Goal: Task Accomplishment & Management: Complete application form

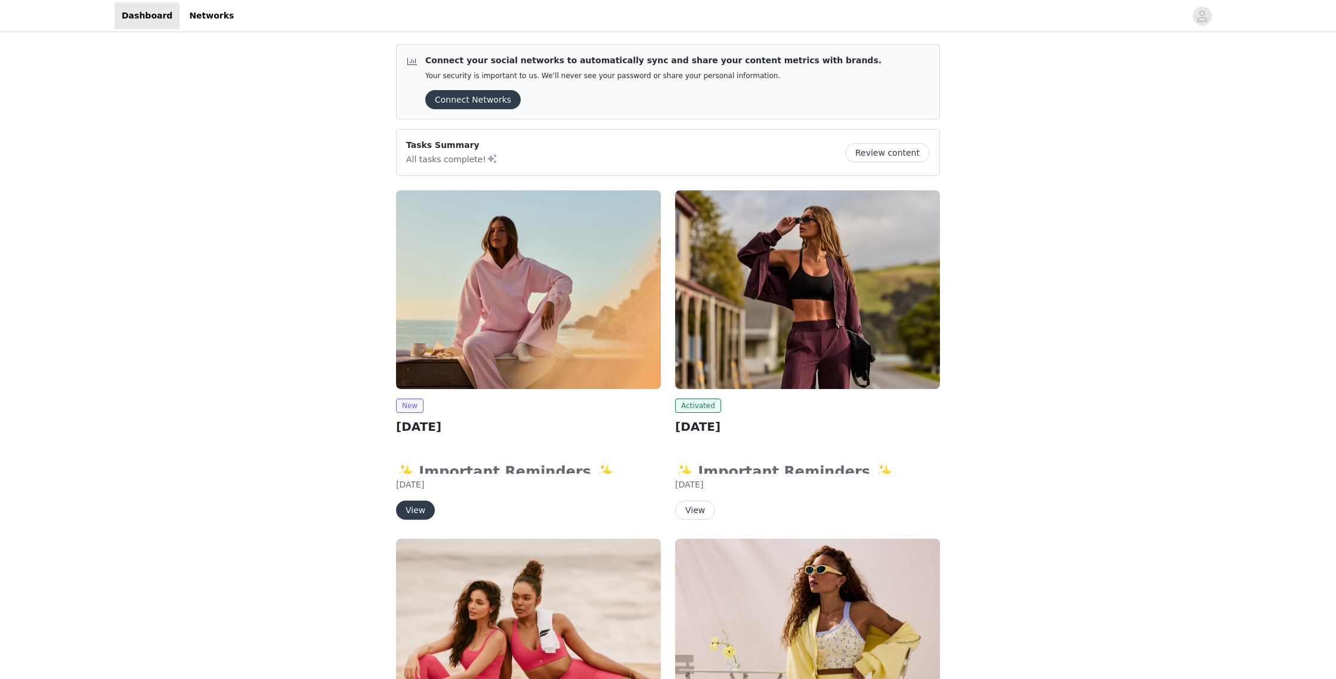
click at [508, 285] on img at bounding box center [528, 289] width 265 height 199
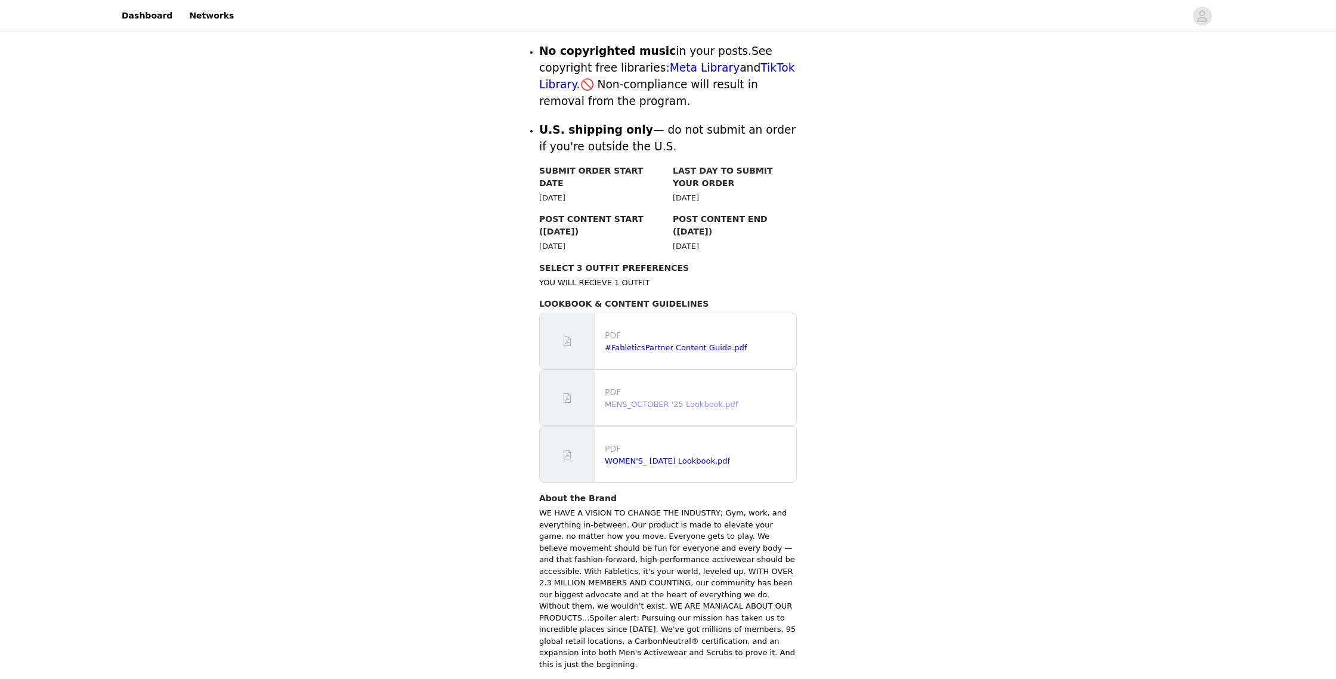
scroll to position [553, 0]
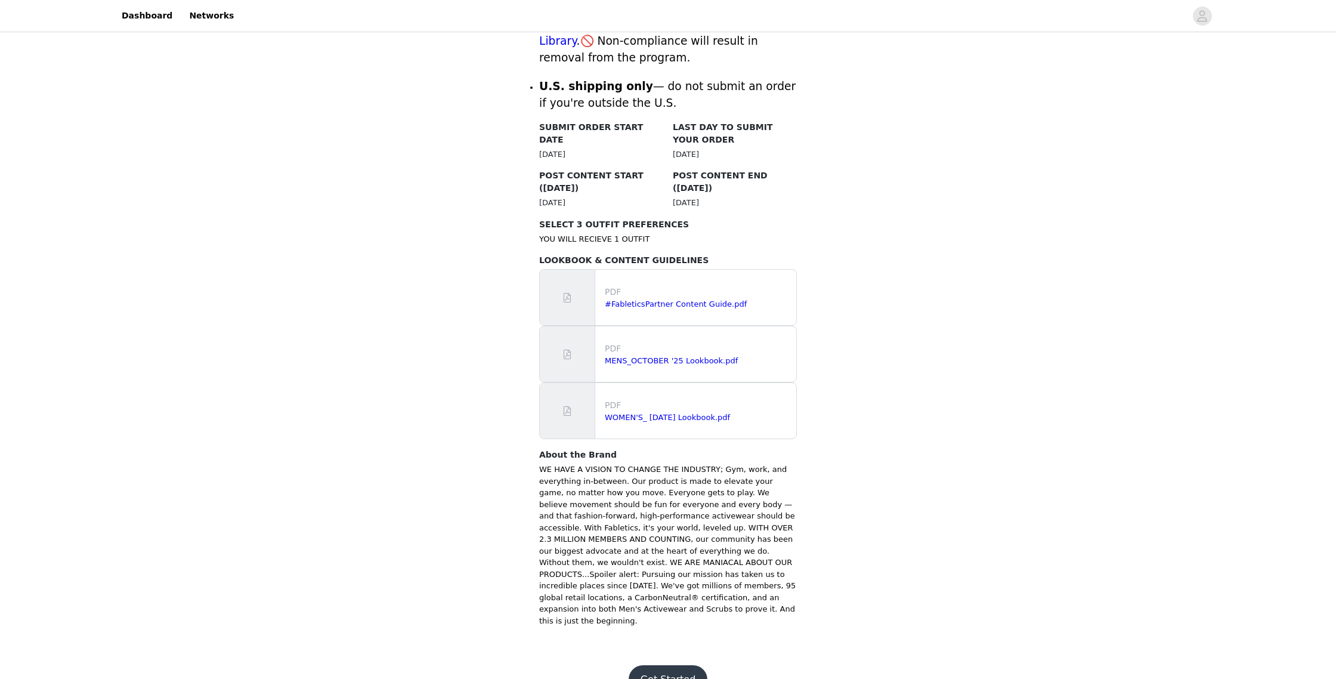
click at [663, 665] on button "Get Started" at bounding box center [668, 679] width 79 height 29
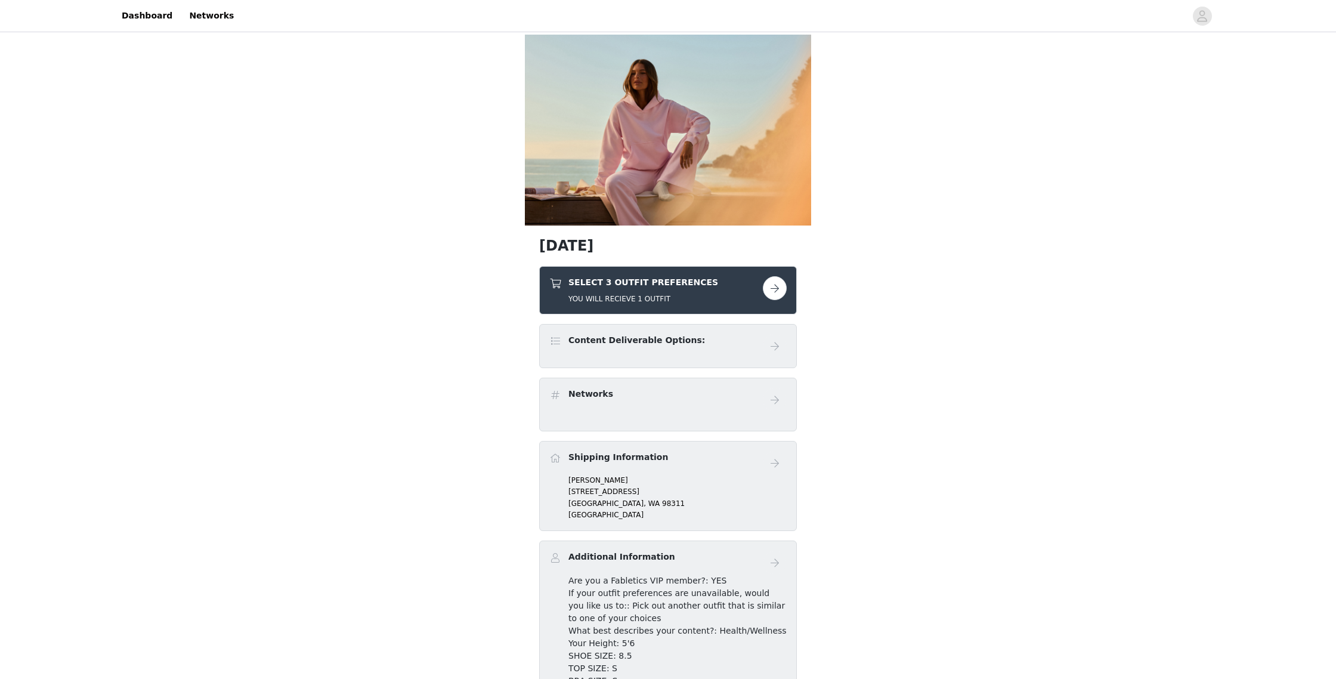
click at [773, 288] on button "button" at bounding box center [775, 288] width 24 height 24
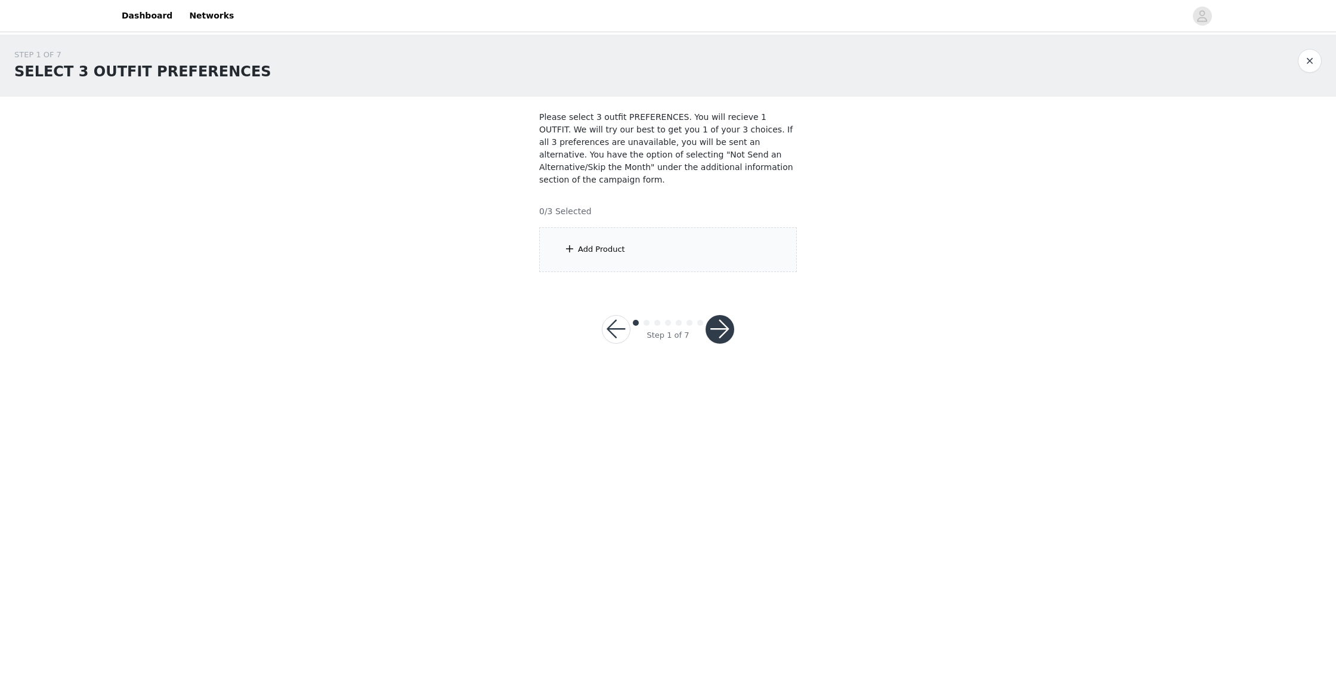
click at [674, 252] on div "Add Product" at bounding box center [668, 249] width 258 height 45
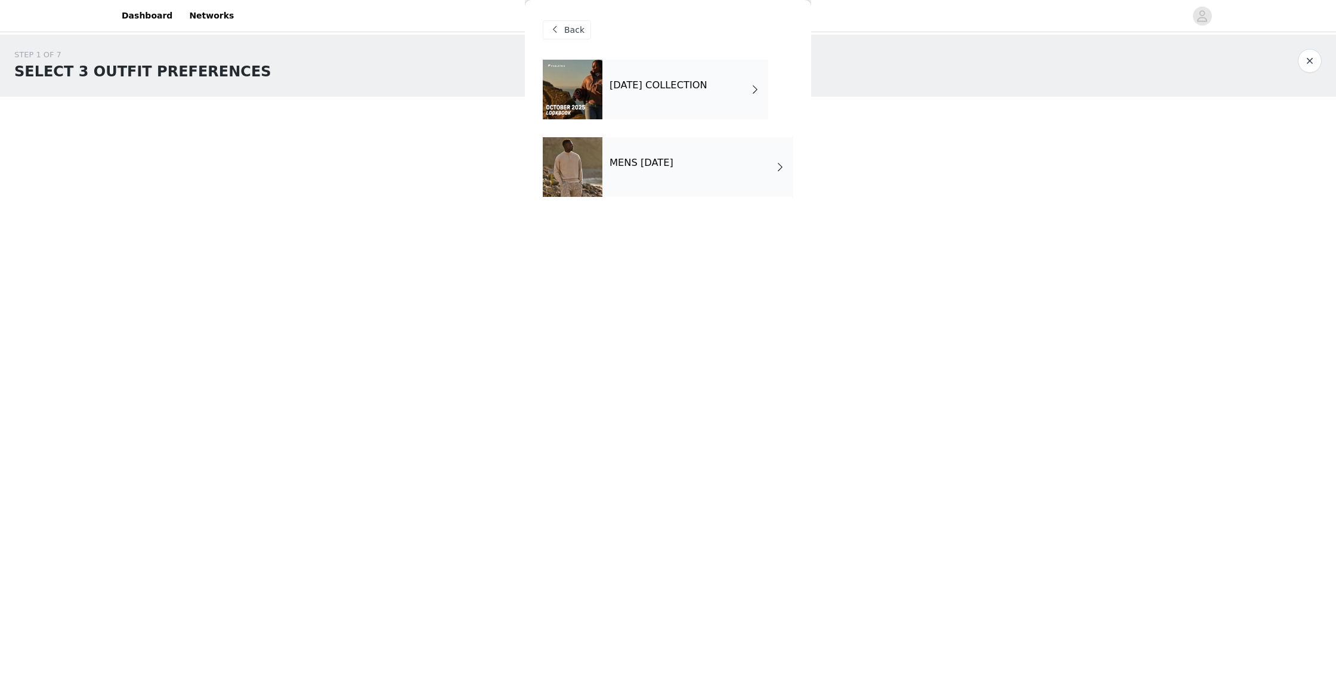
click at [637, 88] on h4 "OCTOBER 2025 COLLECTION" at bounding box center [659, 85] width 98 height 11
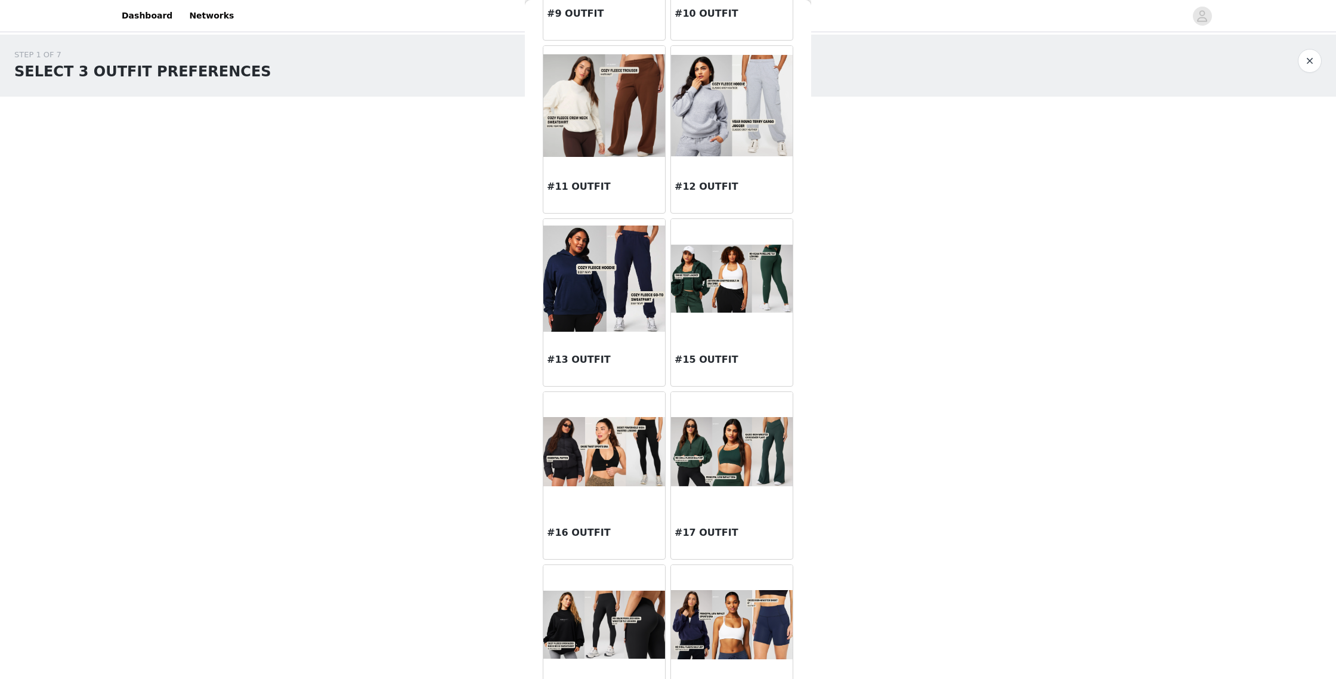
scroll to position [885, 0]
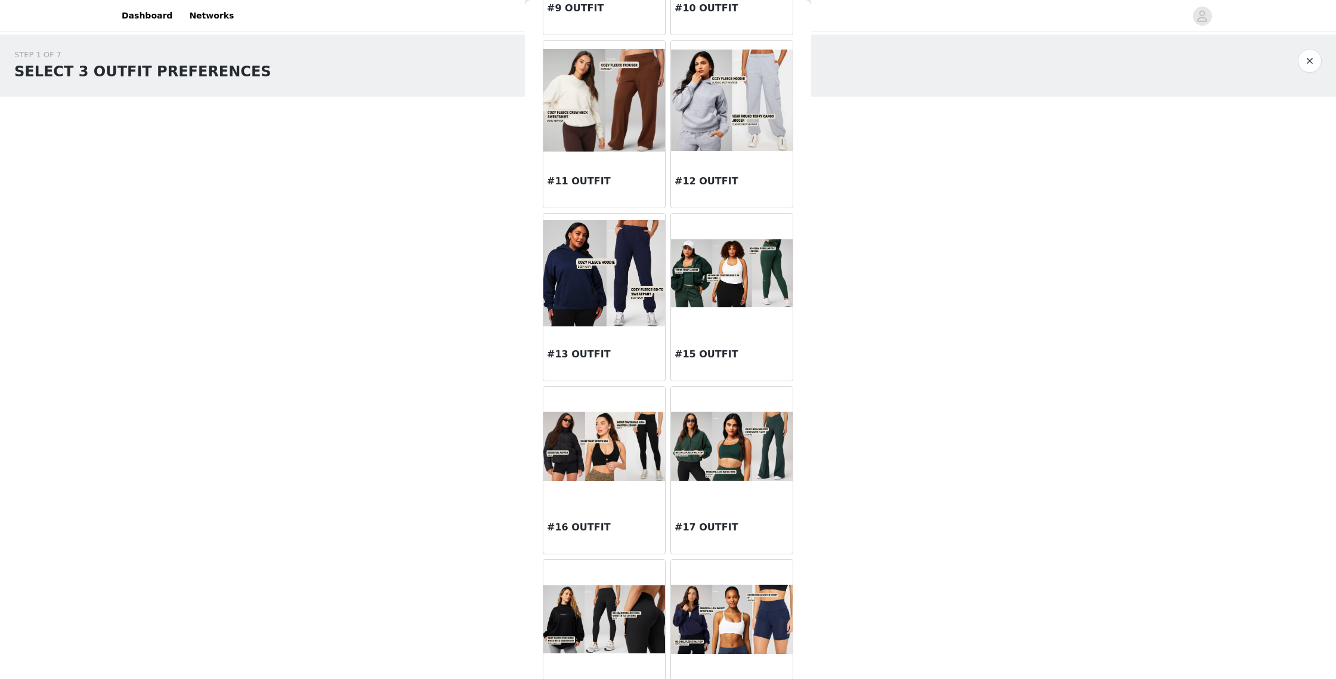
click at [602, 135] on img at bounding box center [605, 100] width 122 height 103
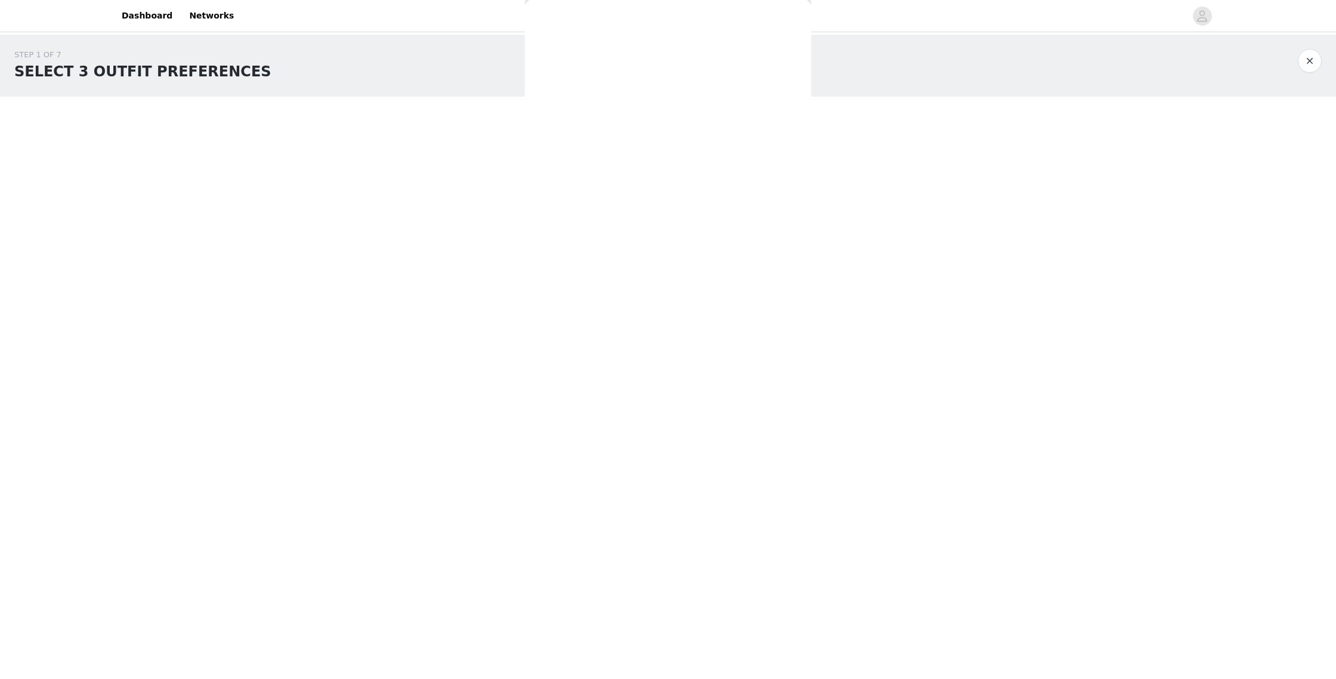
scroll to position [0, 0]
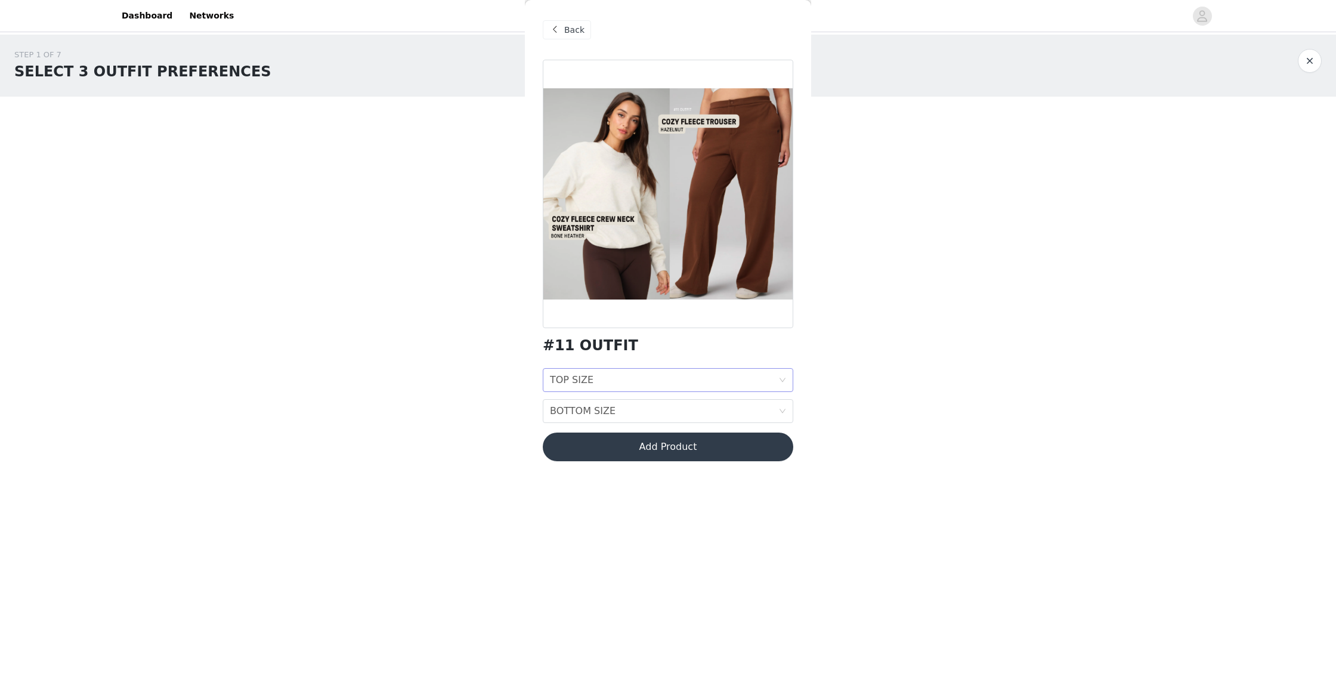
click at [637, 382] on div "TOP SIZE TOP SIZE" at bounding box center [664, 380] width 229 height 23
click at [623, 439] on div "S" at bounding box center [668, 444] width 236 height 13
click at [619, 411] on div "BOTTOM SIZE BOTTOM SIZE" at bounding box center [664, 411] width 229 height 23
click at [612, 473] on div "S" at bounding box center [668, 475] width 236 height 13
click at [669, 446] on button "Add Product" at bounding box center [668, 447] width 251 height 29
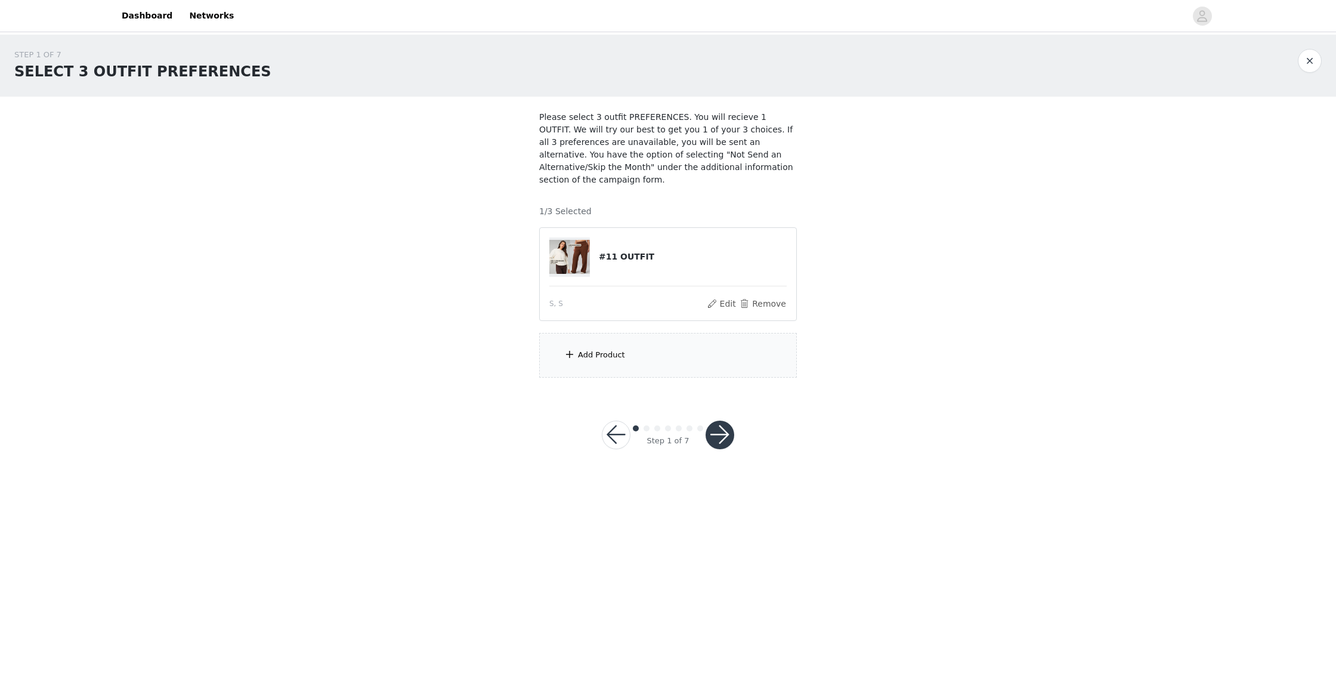
drag, startPoint x: 655, startPoint y: 365, endPoint x: 647, endPoint y: 368, distance: 8.3
click at [655, 365] on div "Add Product" at bounding box center [668, 355] width 258 height 45
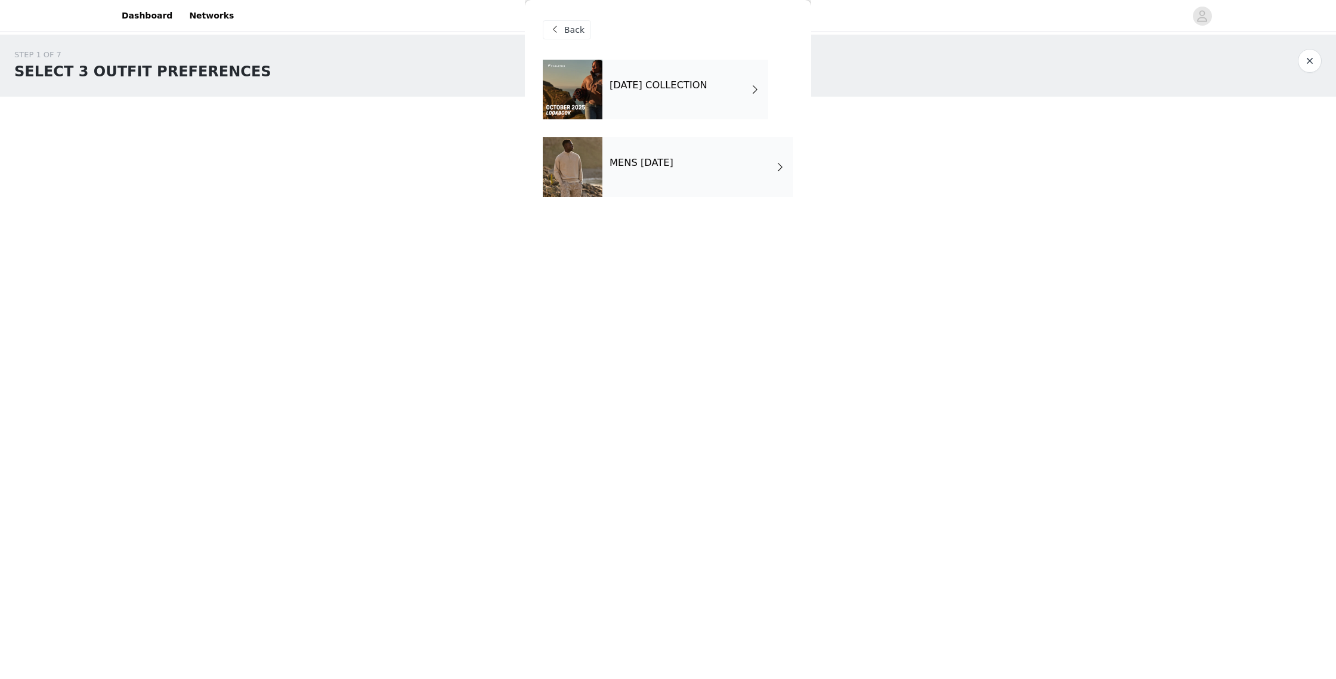
click at [649, 88] on h4 "OCTOBER 2025 COLLECTION" at bounding box center [659, 85] width 98 height 11
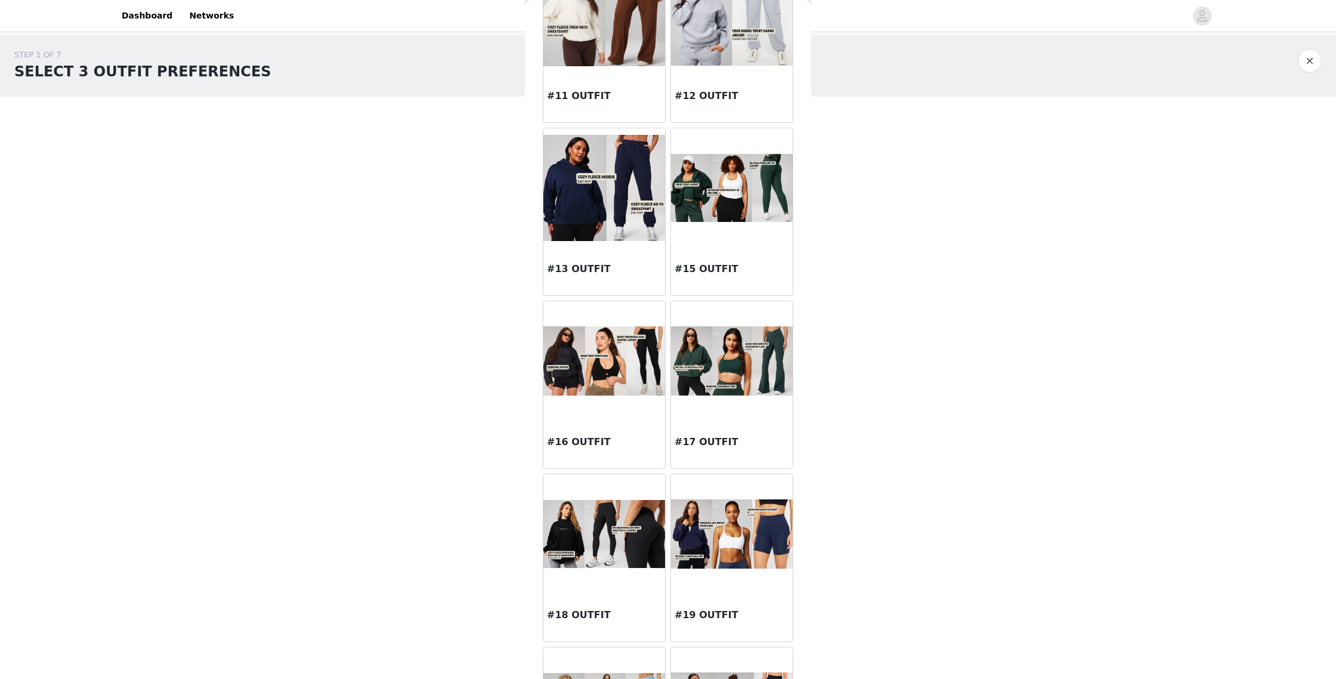
scroll to position [1109, 0]
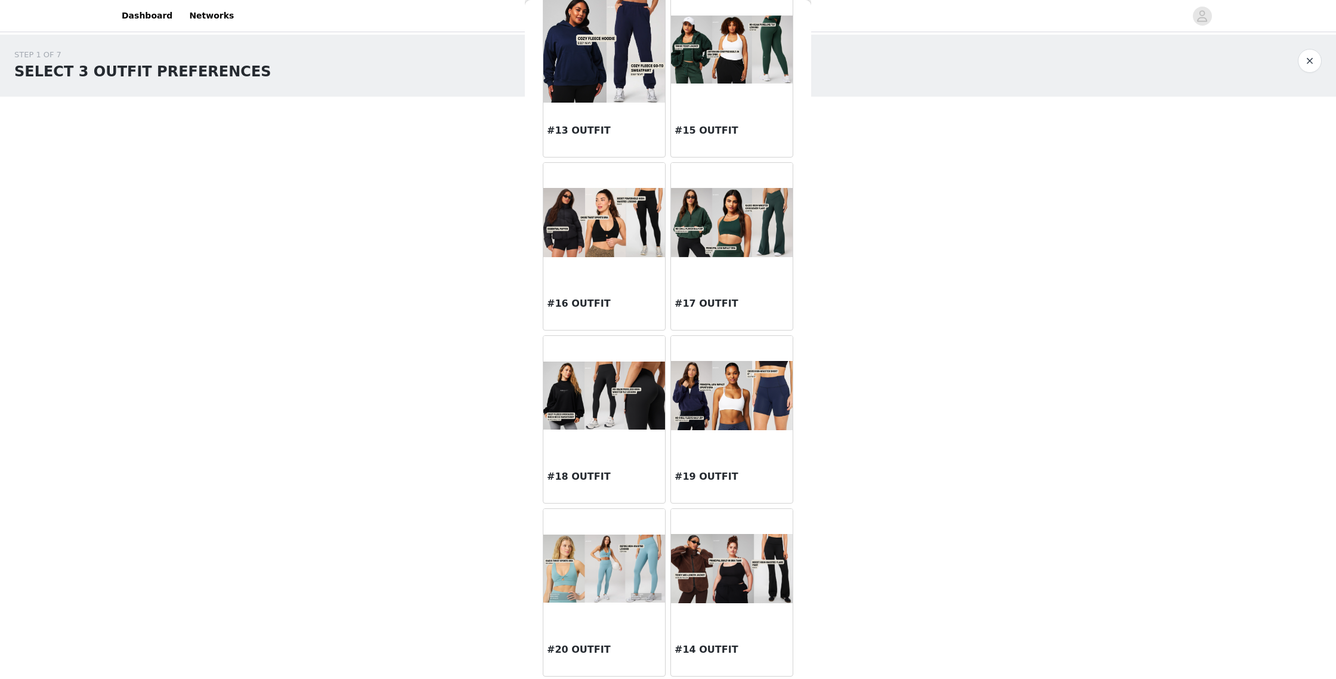
click at [737, 567] on img at bounding box center [732, 569] width 122 height 70
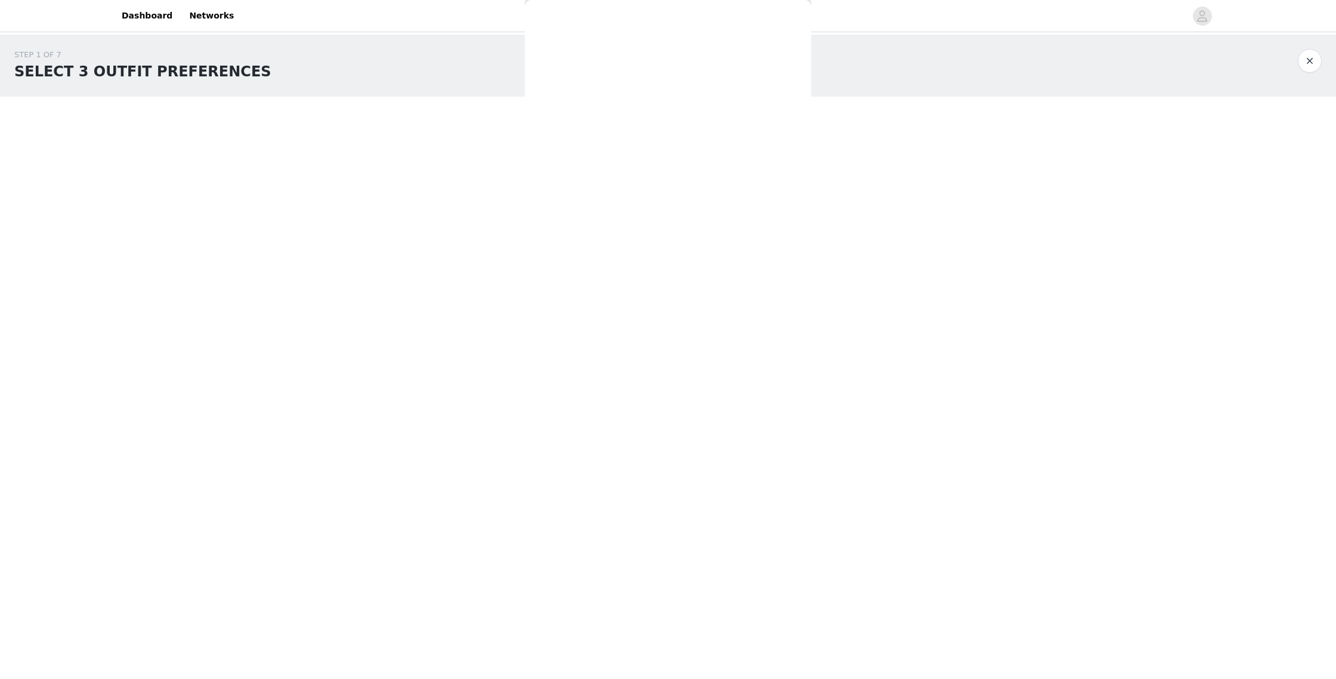
scroll to position [0, 0]
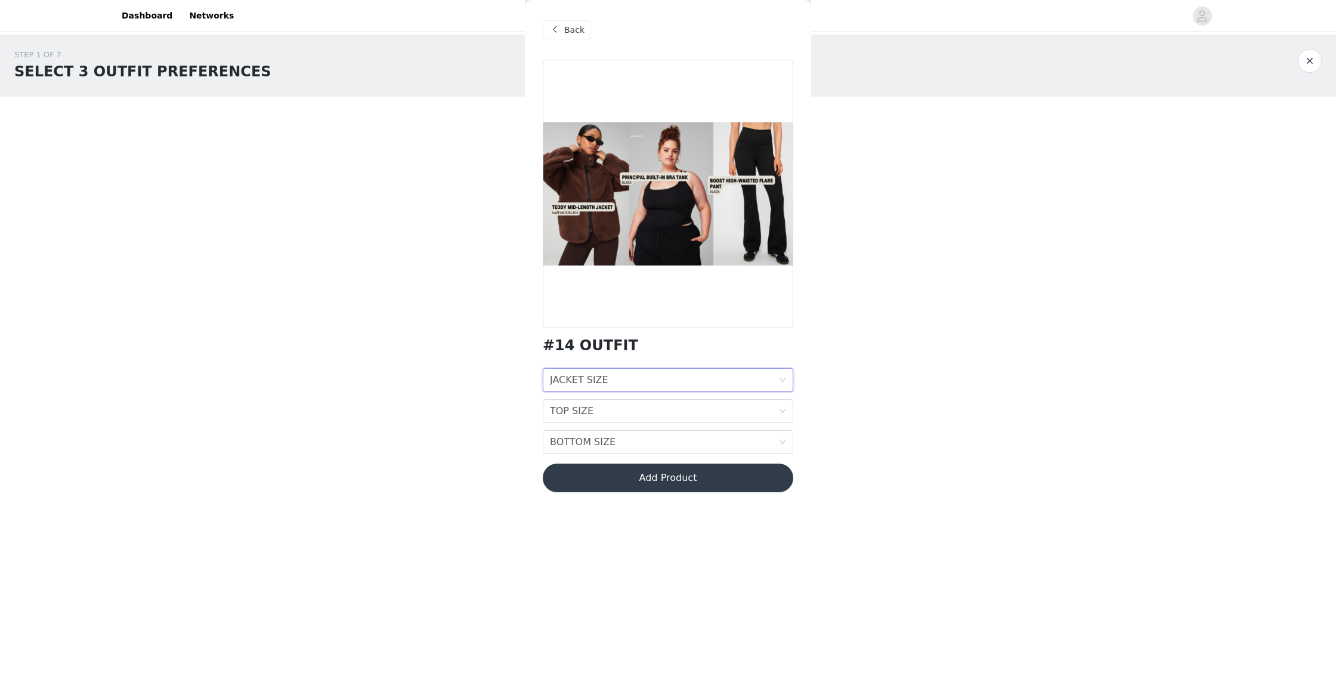
click at [615, 380] on div "JACKET SIZE JACKET SIZE" at bounding box center [664, 380] width 229 height 23
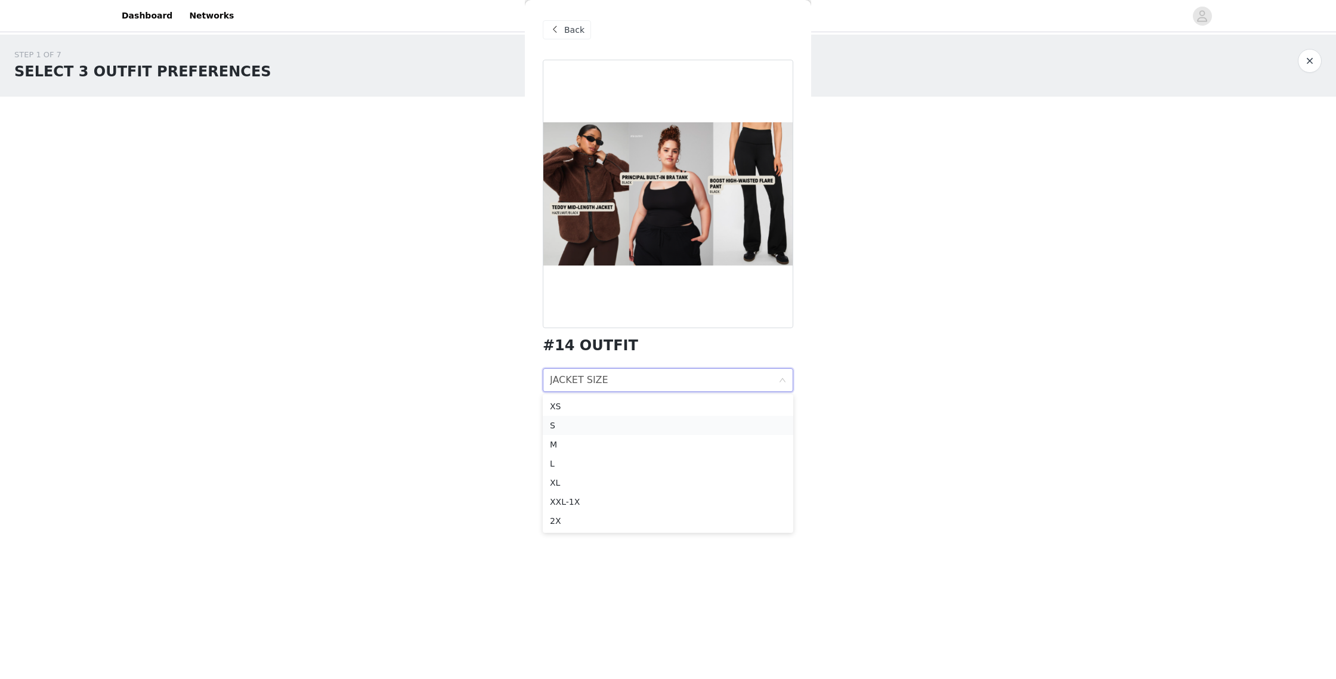
click at [594, 422] on div "S" at bounding box center [668, 425] width 236 height 13
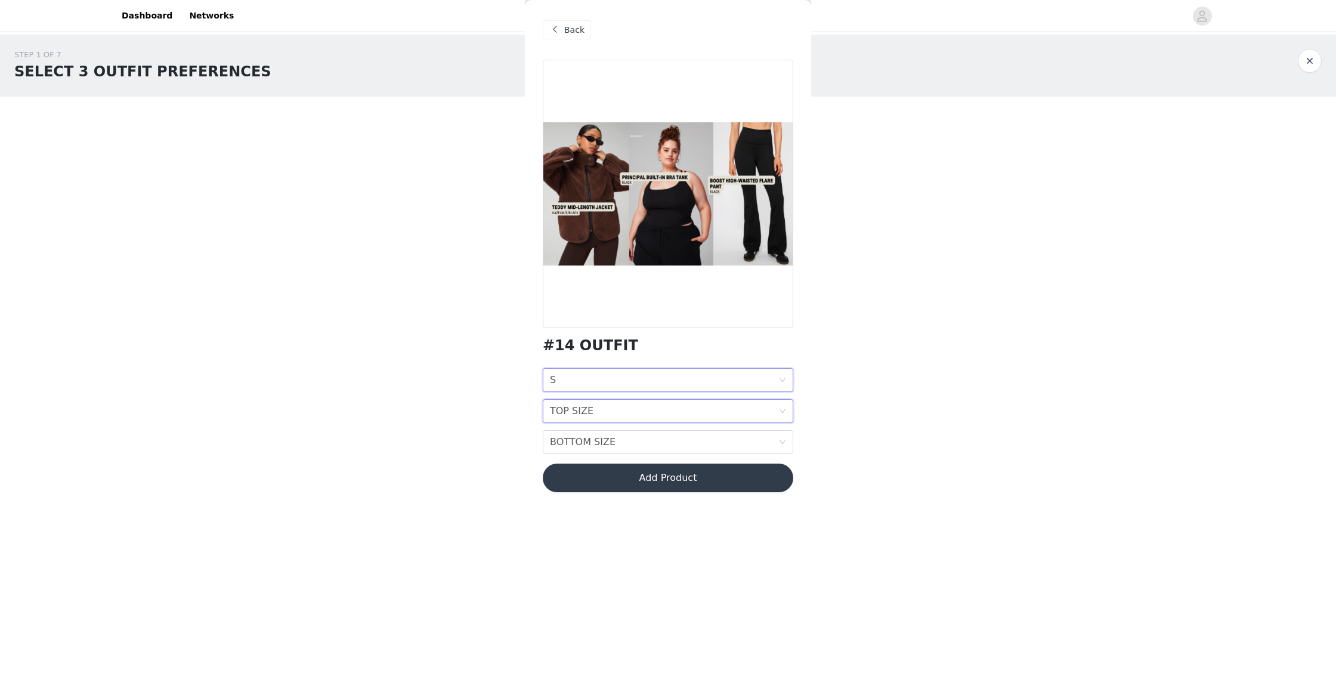
click at [592, 411] on div "TOP SIZE TOP SIZE" at bounding box center [664, 411] width 229 height 23
click at [594, 453] on div "S" at bounding box center [668, 456] width 236 height 13
click at [593, 449] on div "BOTTOM SIZE" at bounding box center [583, 442] width 66 height 23
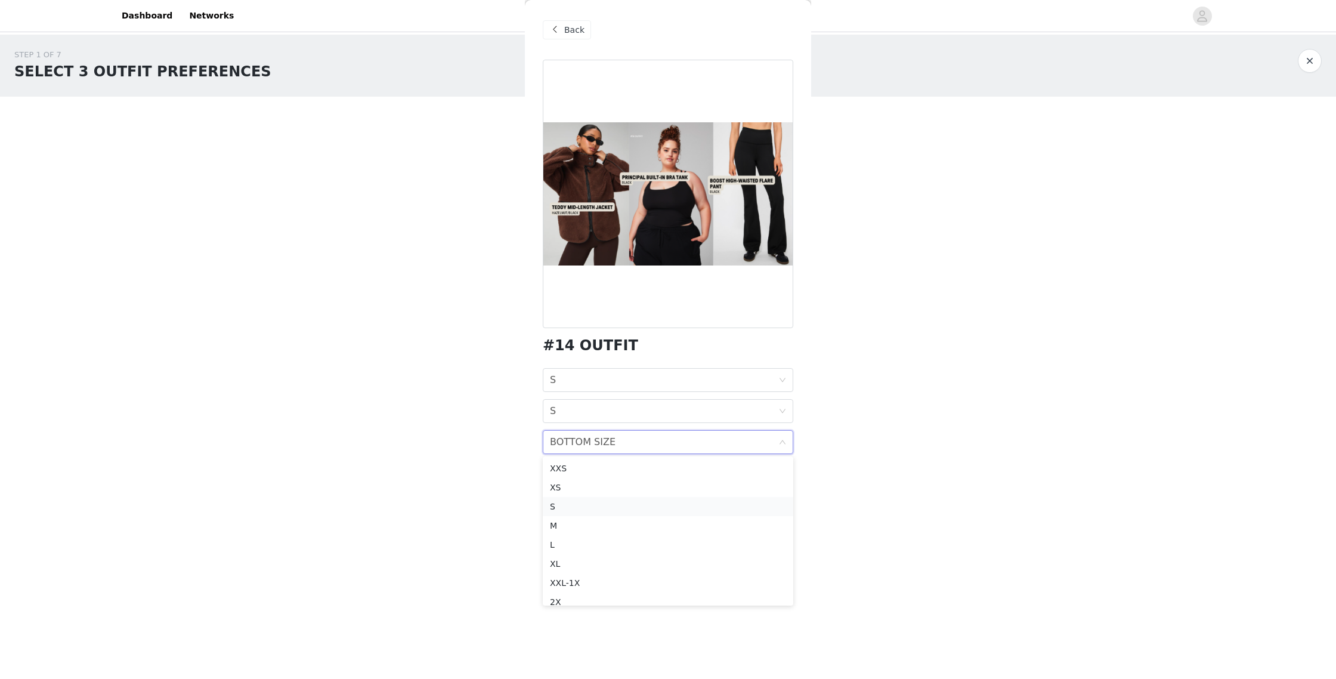
click at [617, 504] on div "S" at bounding box center [668, 506] width 236 height 13
click at [662, 470] on button "Add Product" at bounding box center [668, 478] width 251 height 29
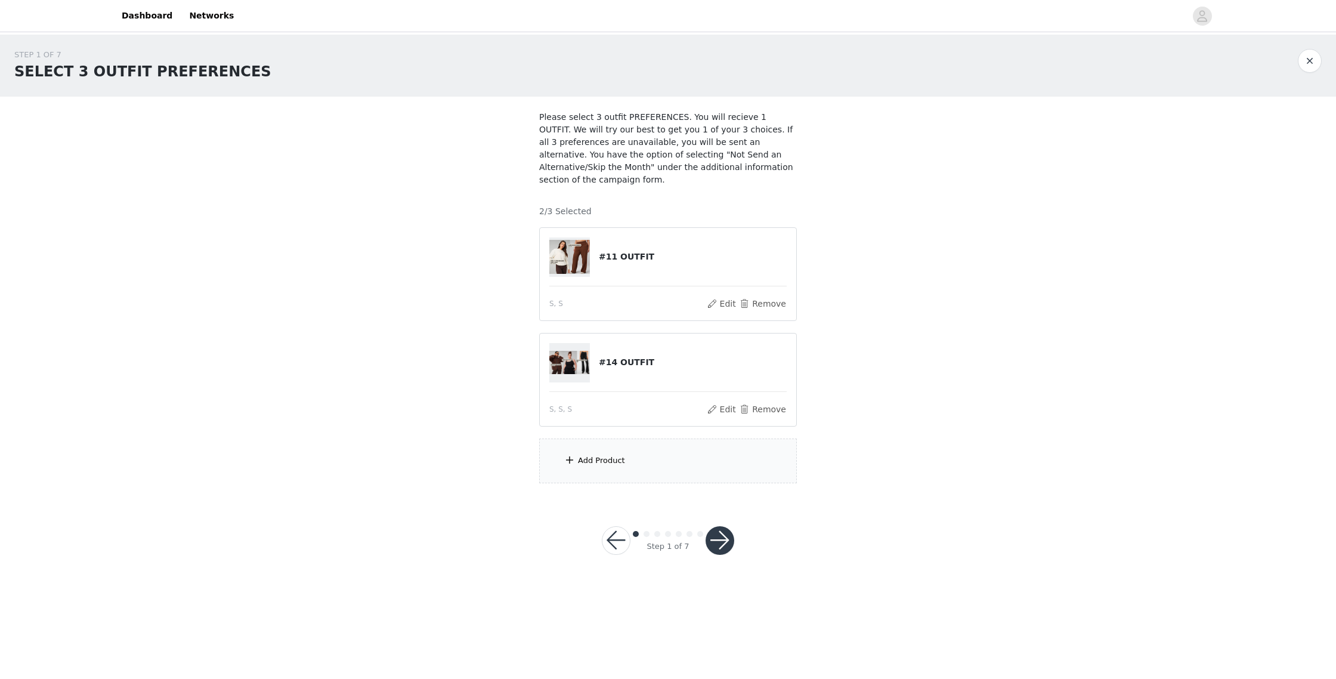
click at [633, 459] on div "Add Product" at bounding box center [668, 461] width 258 height 45
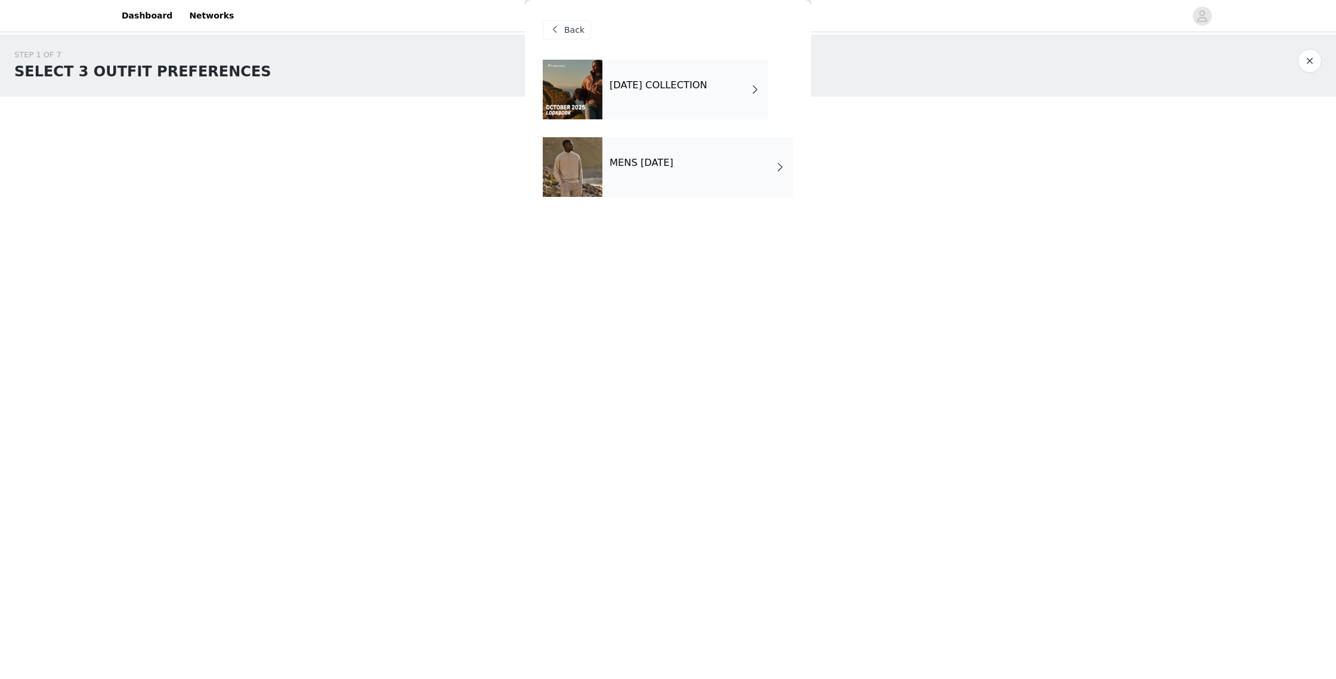
click at [641, 82] on h4 "OCTOBER 2025 COLLECTION" at bounding box center [659, 85] width 98 height 11
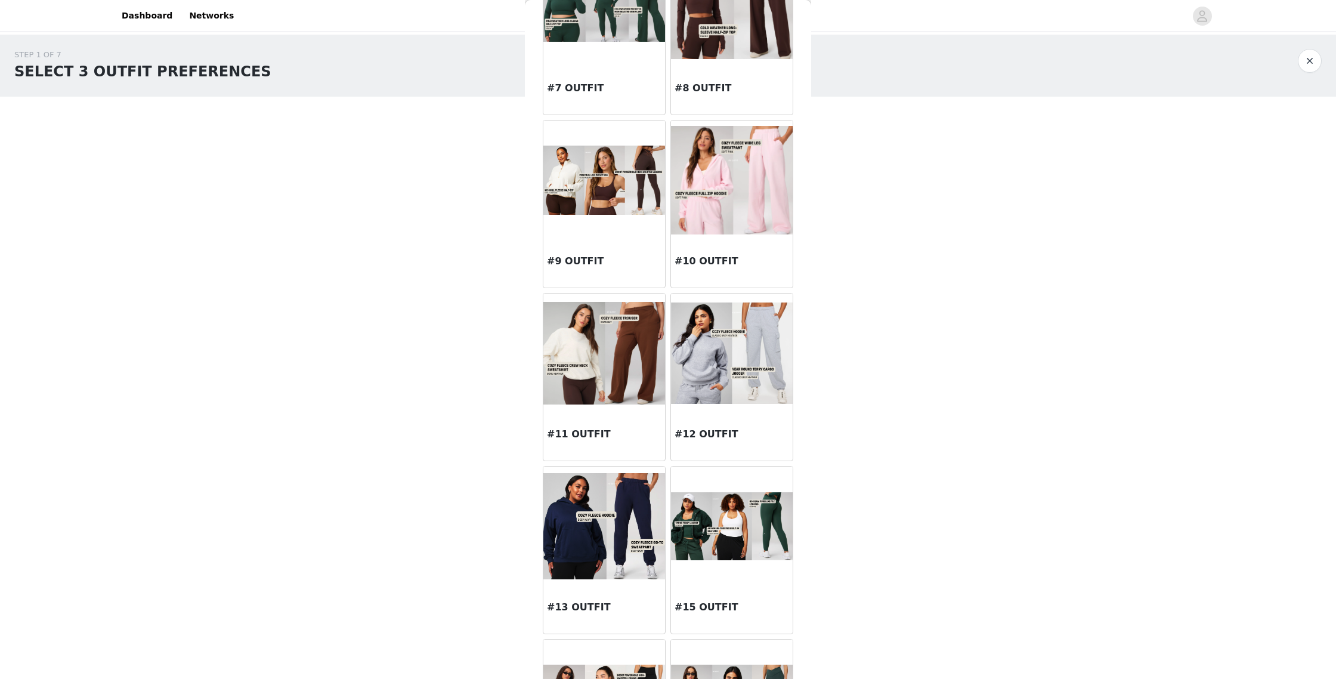
scroll to position [1109, 0]
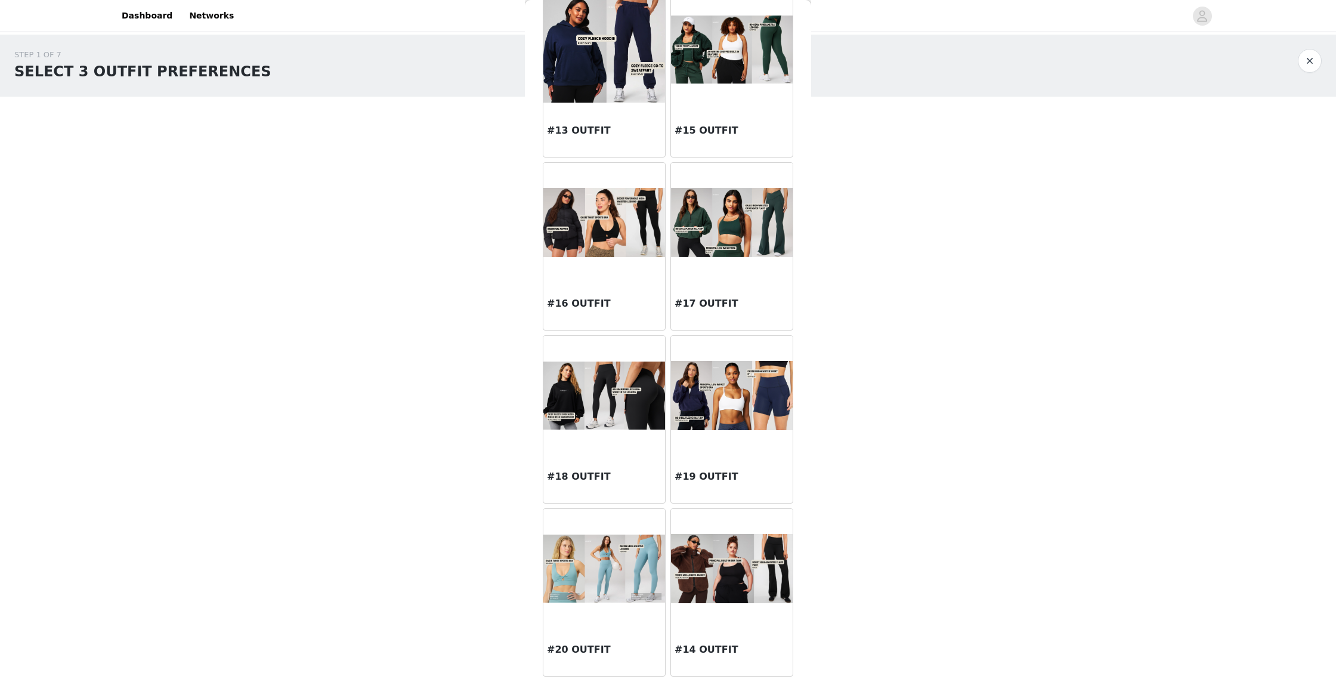
click at [694, 236] on img at bounding box center [732, 222] width 122 height 69
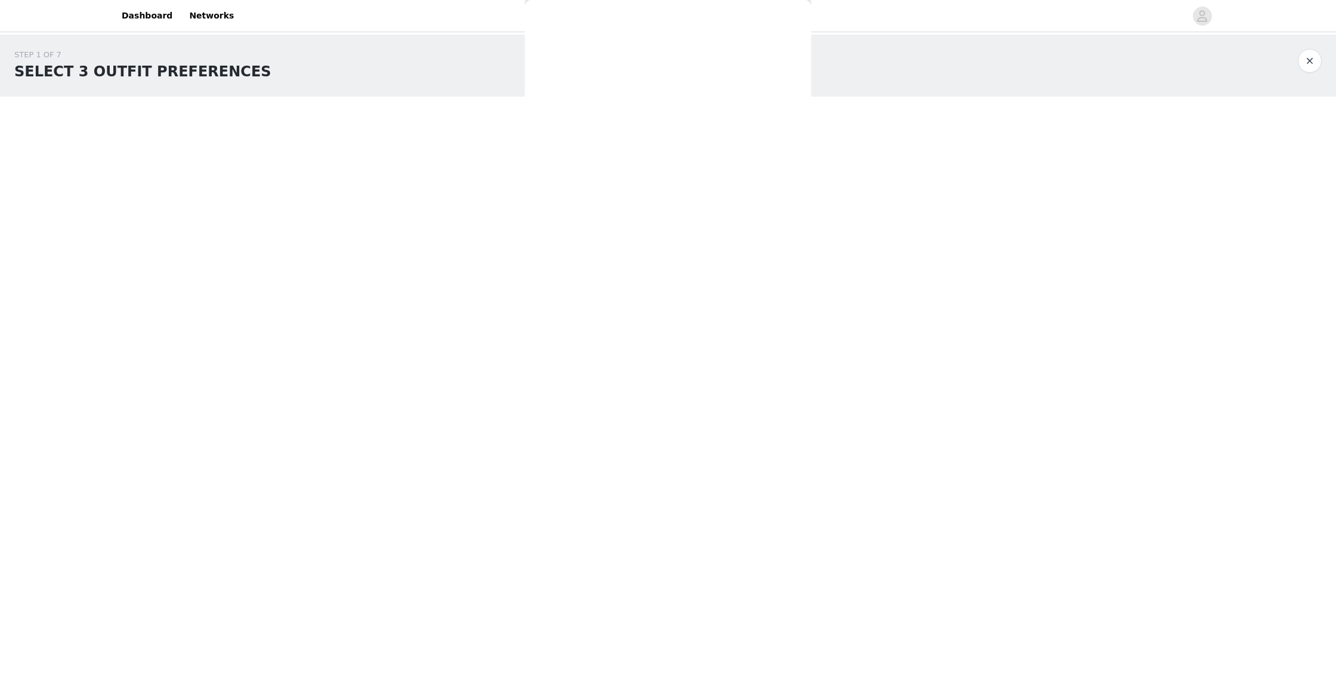
scroll to position [0, 0]
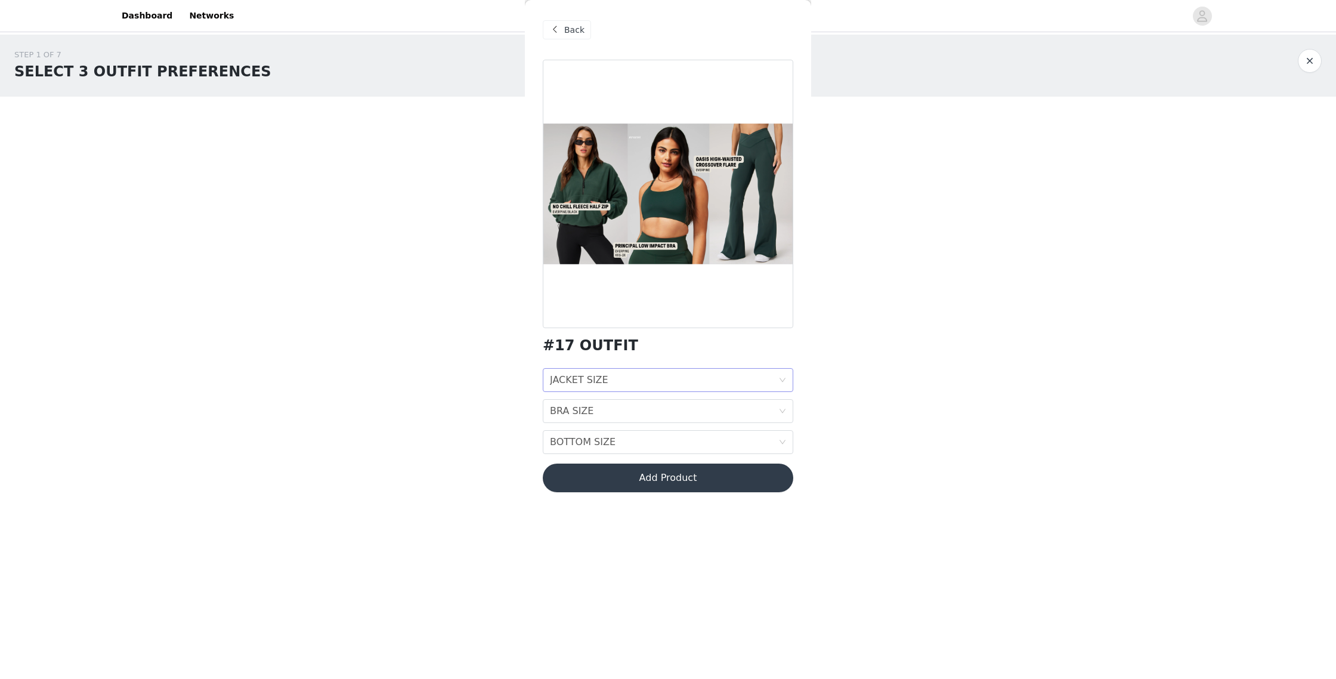
click at [571, 381] on div "JACKET SIZE" at bounding box center [579, 380] width 58 height 23
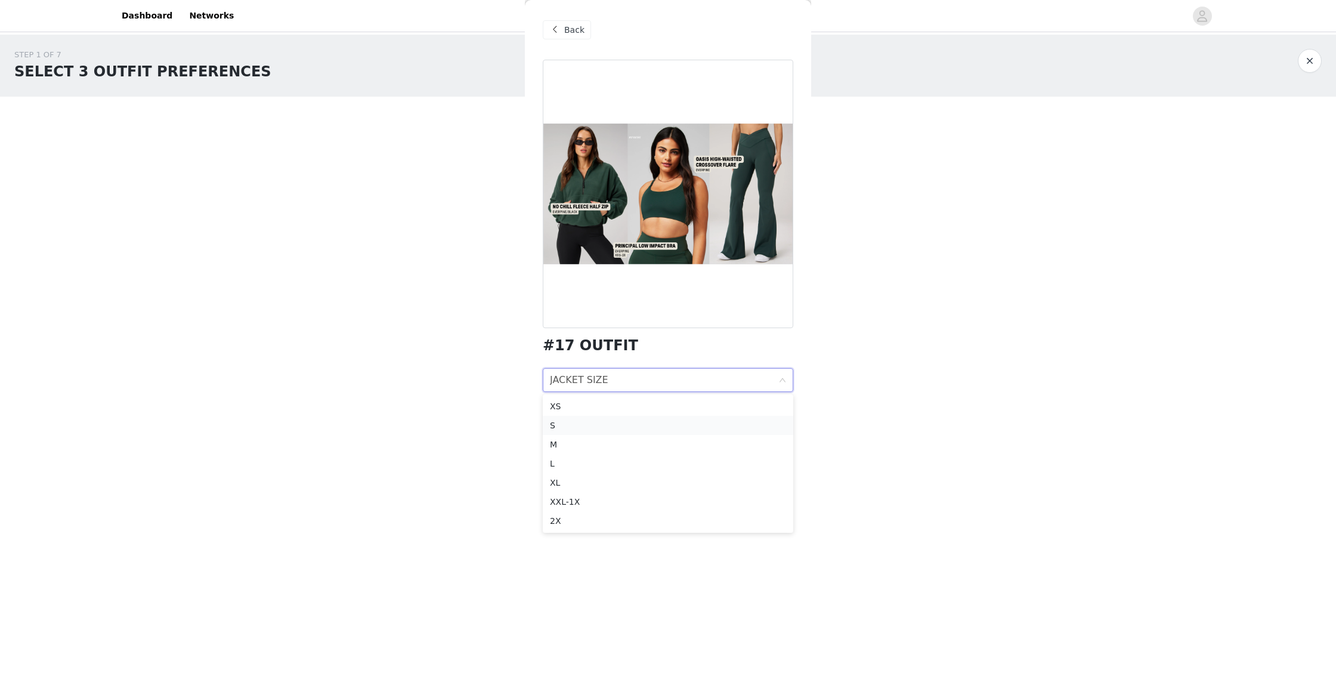
click at [583, 425] on div "S" at bounding box center [668, 425] width 236 height 13
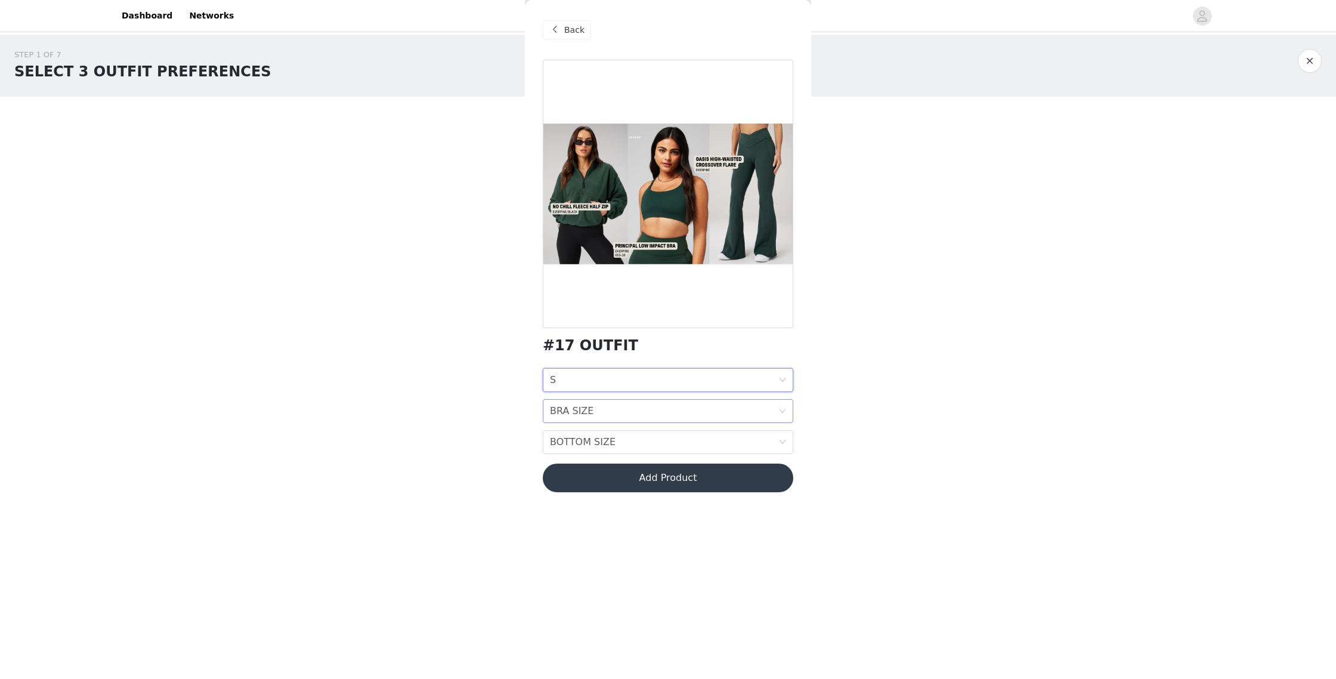
click at [581, 414] on div "BRA SIZE" at bounding box center [572, 411] width 44 height 23
click at [594, 450] on div "S" at bounding box center [668, 456] width 236 height 13
click at [600, 442] on div "BOTTOM SIZE" at bounding box center [583, 442] width 66 height 23
click at [595, 482] on div "S" at bounding box center [668, 487] width 236 height 13
click at [670, 479] on button "Add Product" at bounding box center [668, 478] width 251 height 29
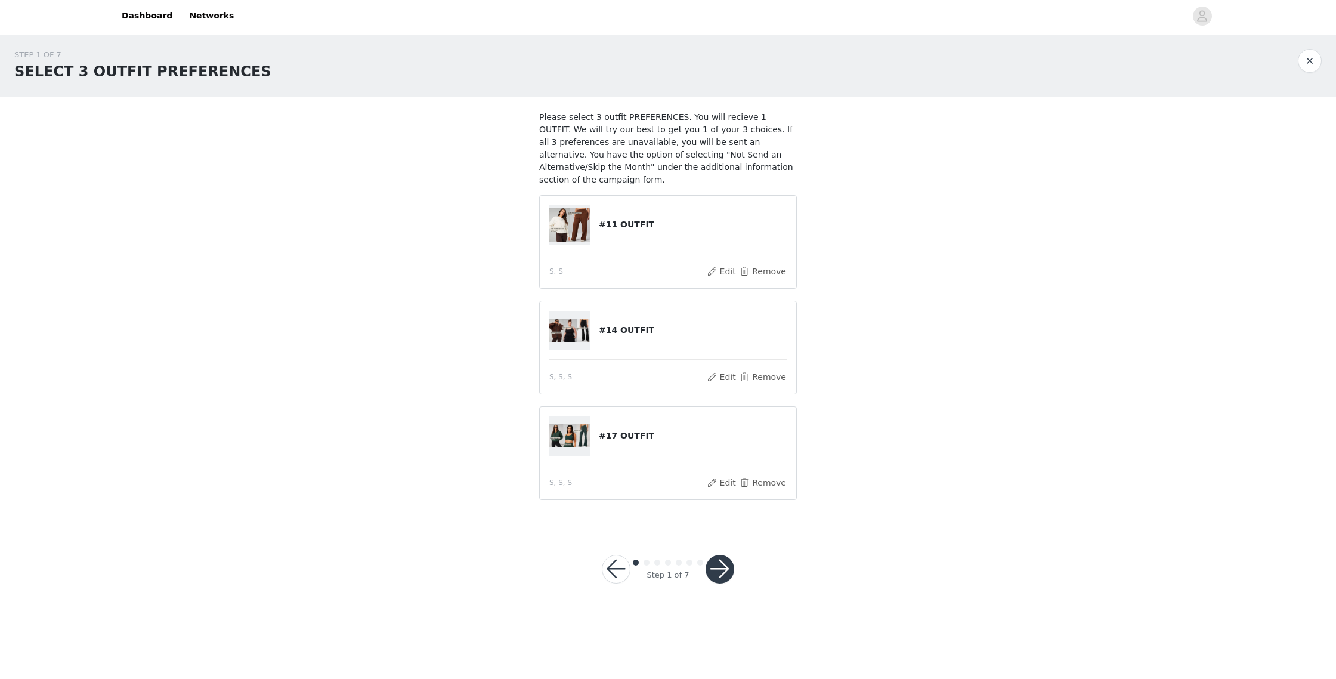
click at [718, 570] on button "button" at bounding box center [720, 569] width 29 height 29
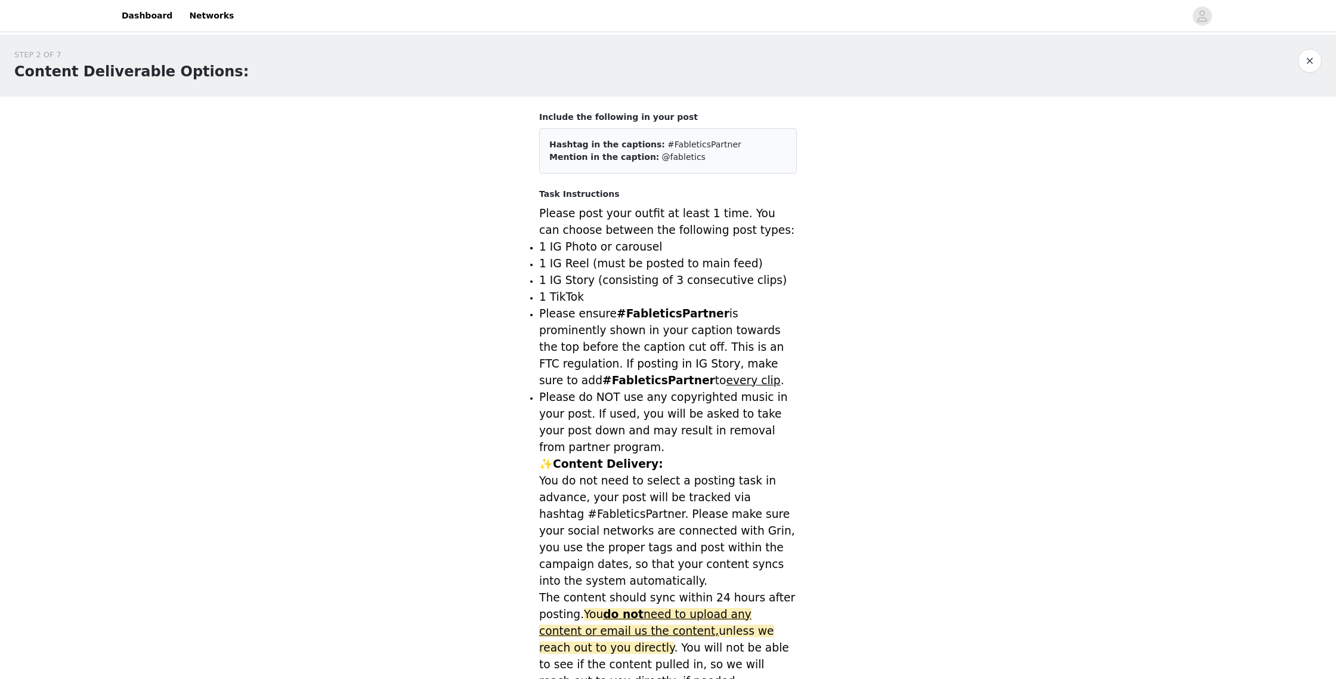
scroll to position [336, 0]
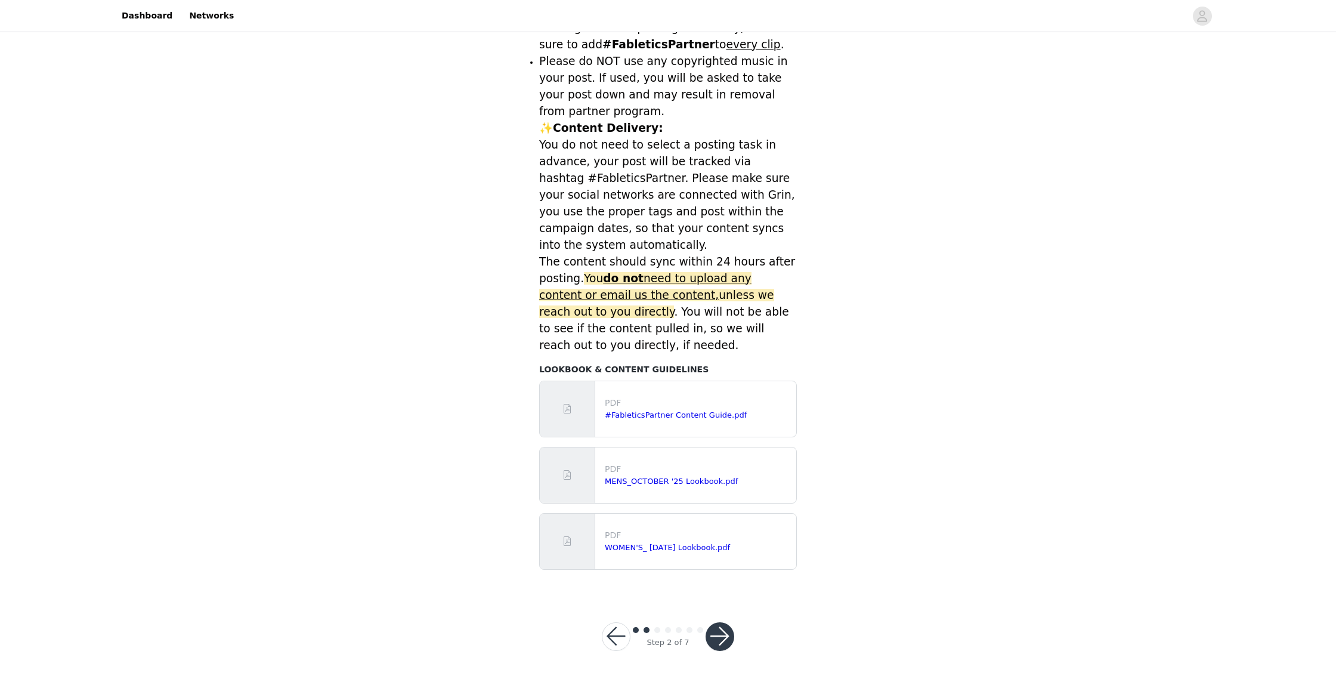
click at [715, 646] on button "button" at bounding box center [720, 636] width 29 height 29
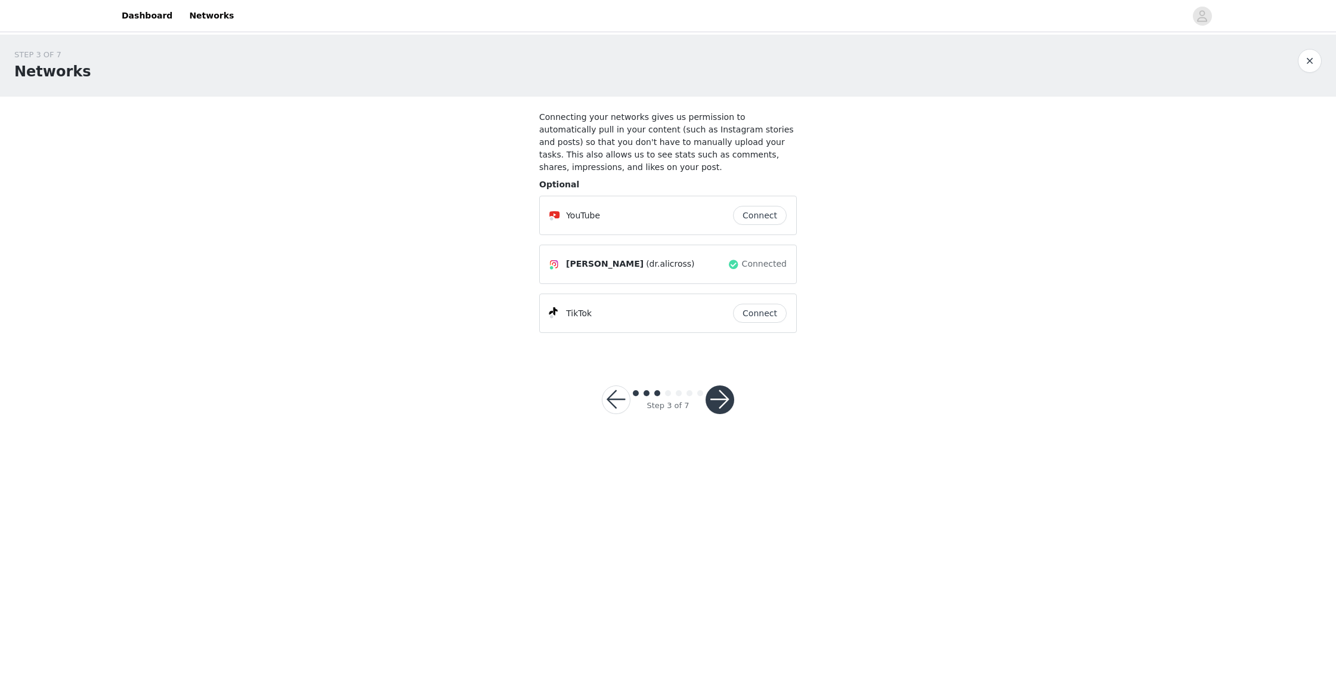
click at [721, 399] on button "button" at bounding box center [720, 399] width 29 height 29
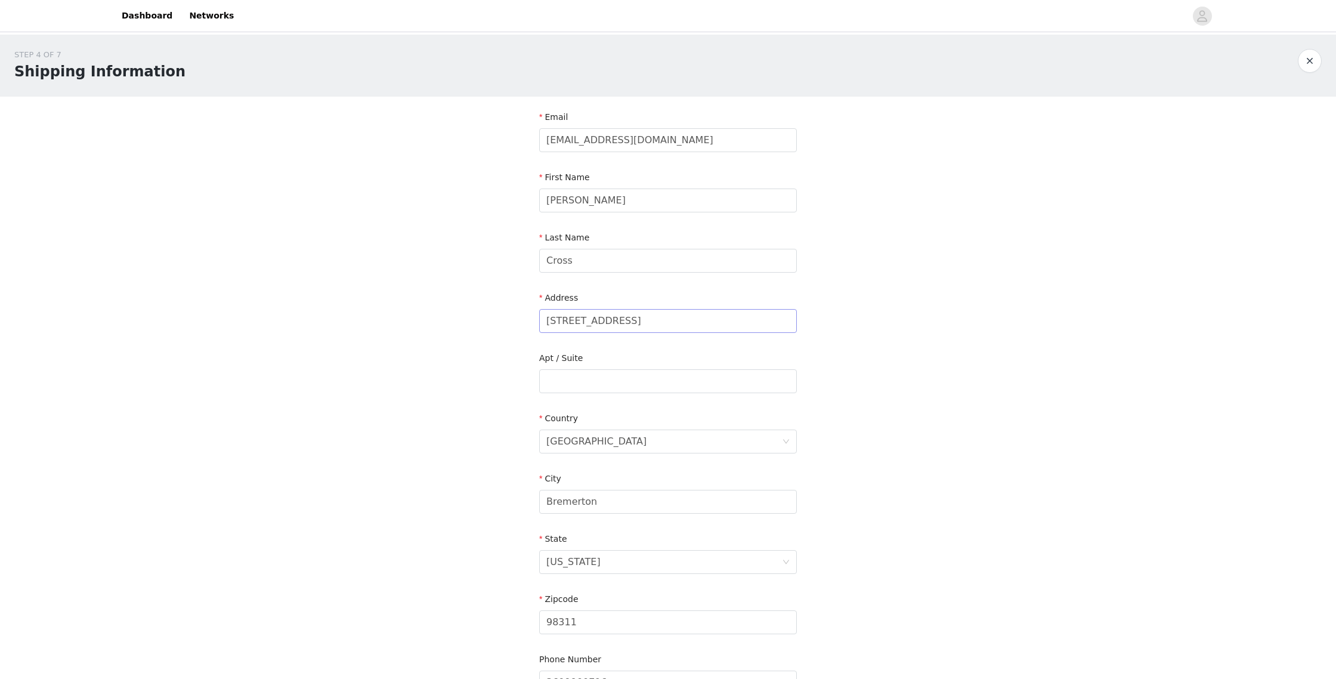
scroll to position [134, 0]
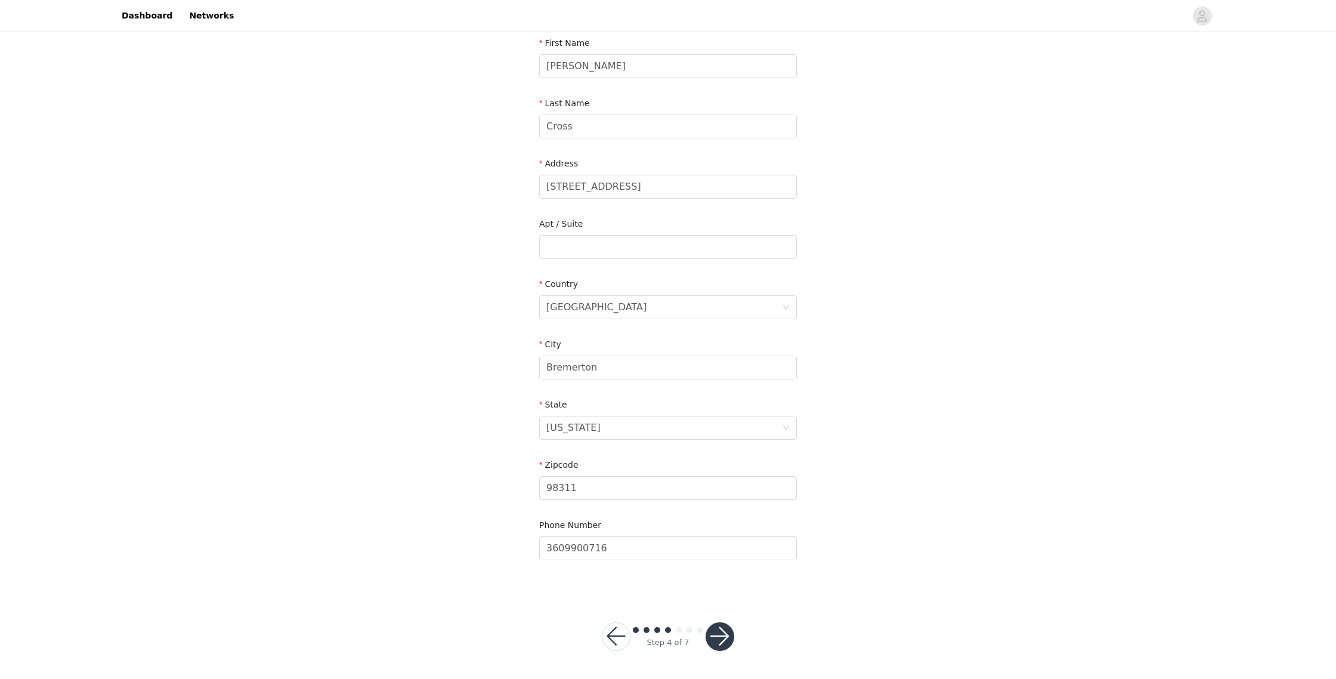
click at [716, 637] on button "button" at bounding box center [720, 636] width 29 height 29
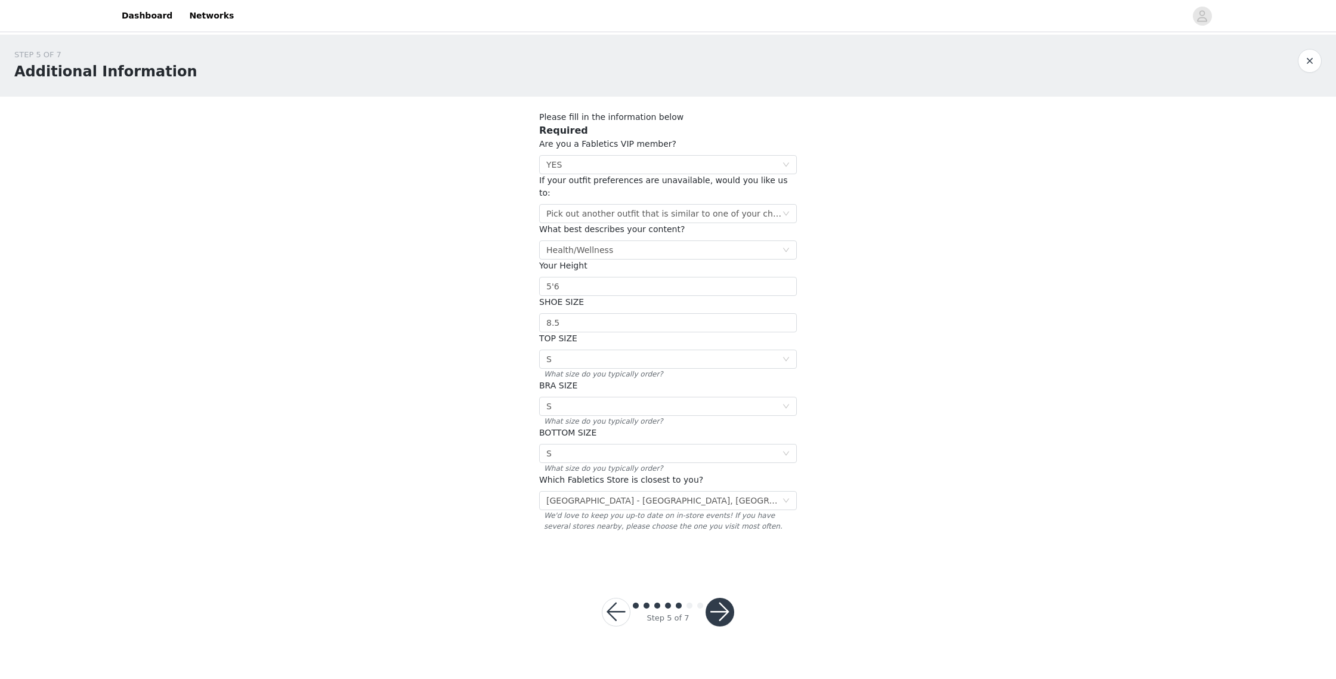
click at [714, 600] on button "button" at bounding box center [720, 612] width 29 height 29
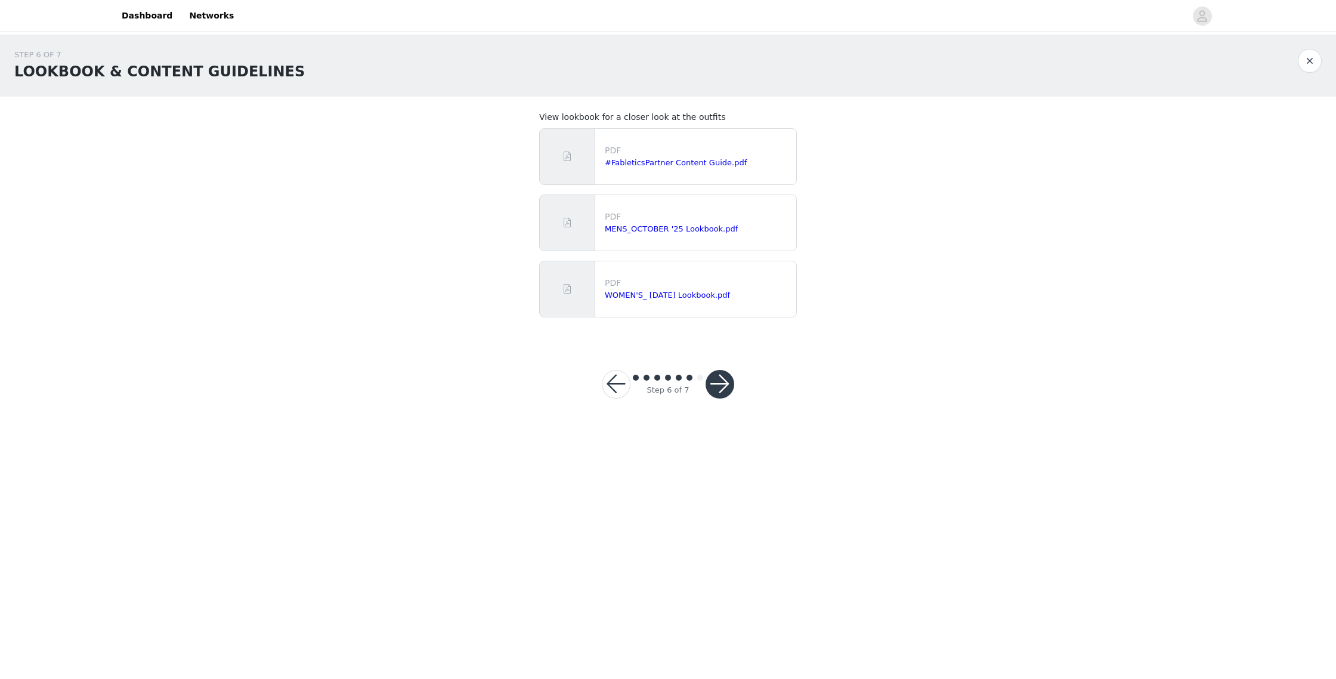
click at [723, 378] on button "button" at bounding box center [720, 384] width 29 height 29
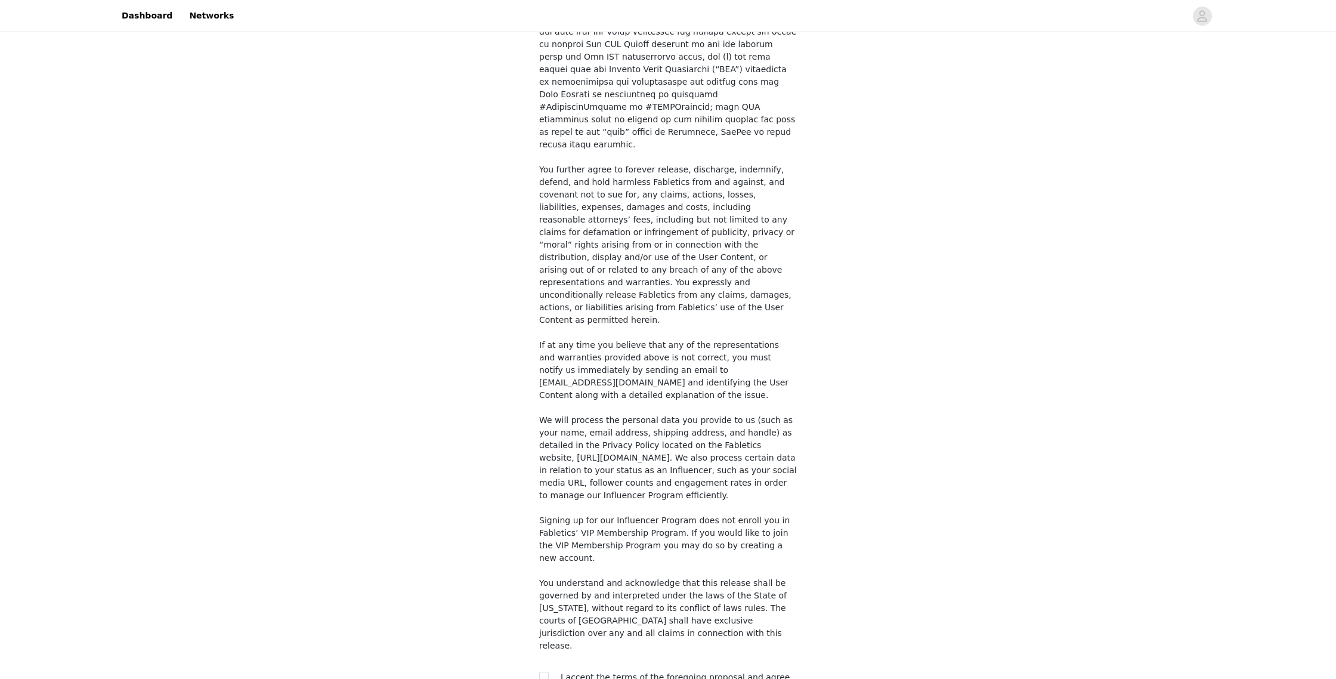
scroll to position [674, 0]
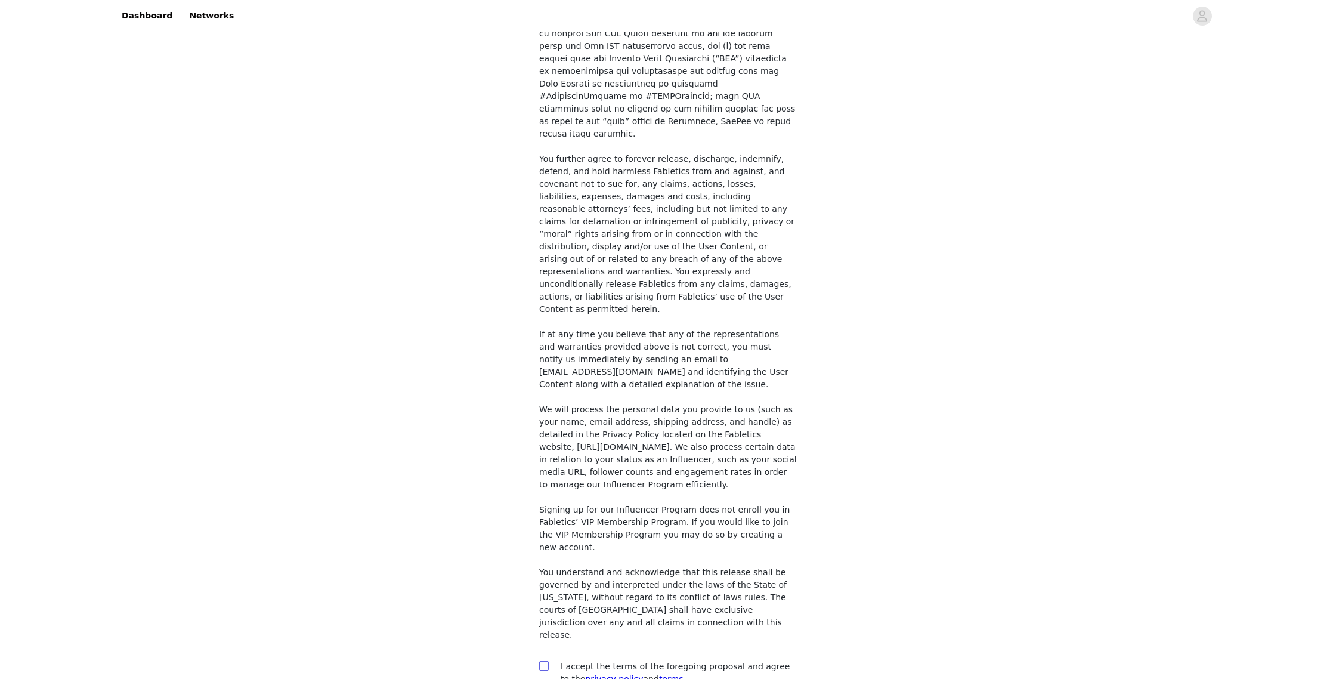
click at [542, 661] on input "checkbox" at bounding box center [543, 665] width 8 height 8
checkbox input "true"
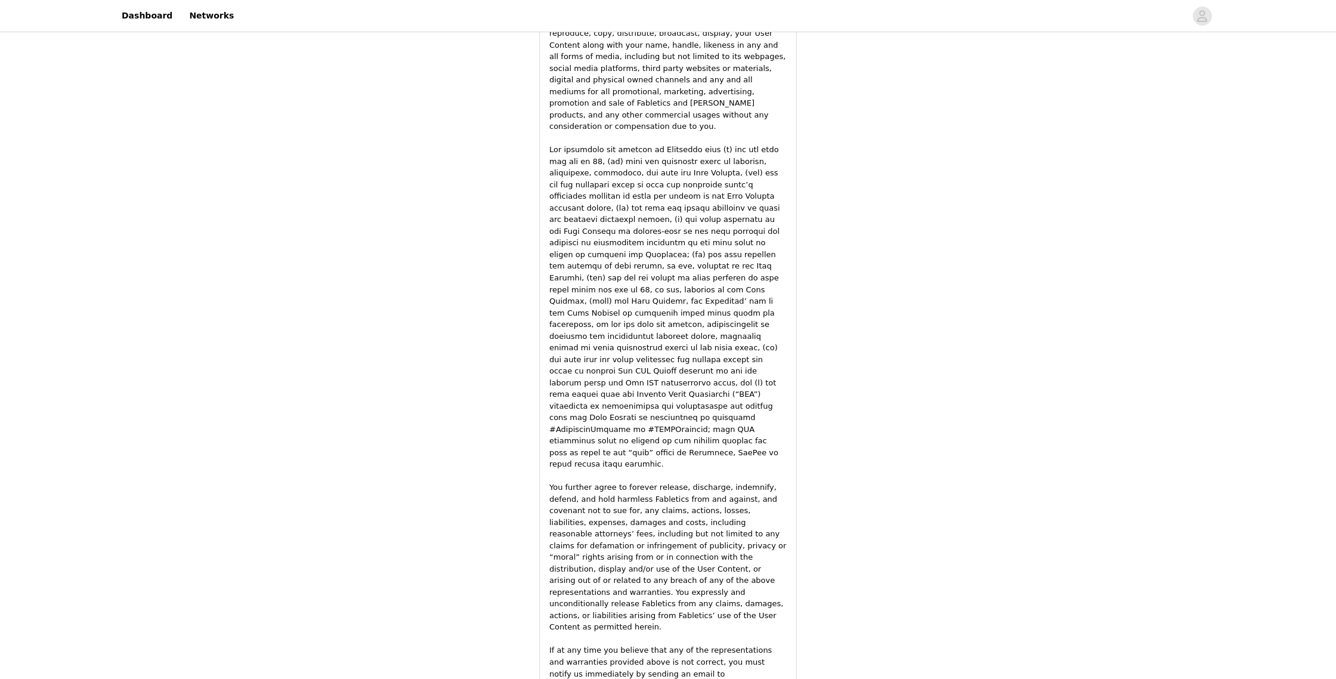
scroll to position [1532, 0]
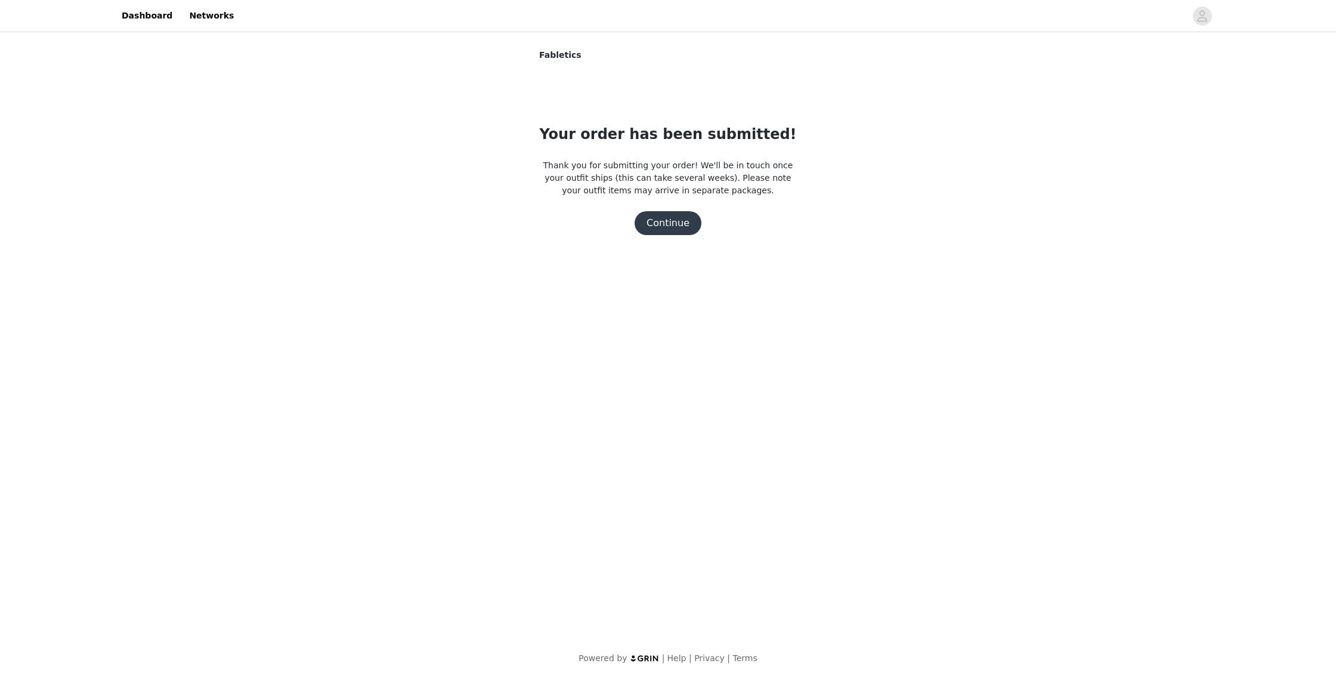
drag, startPoint x: 669, startPoint y: 222, endPoint x: 677, endPoint y: 225, distance: 8.3
click at [669, 223] on button "Continue" at bounding box center [668, 223] width 67 height 24
